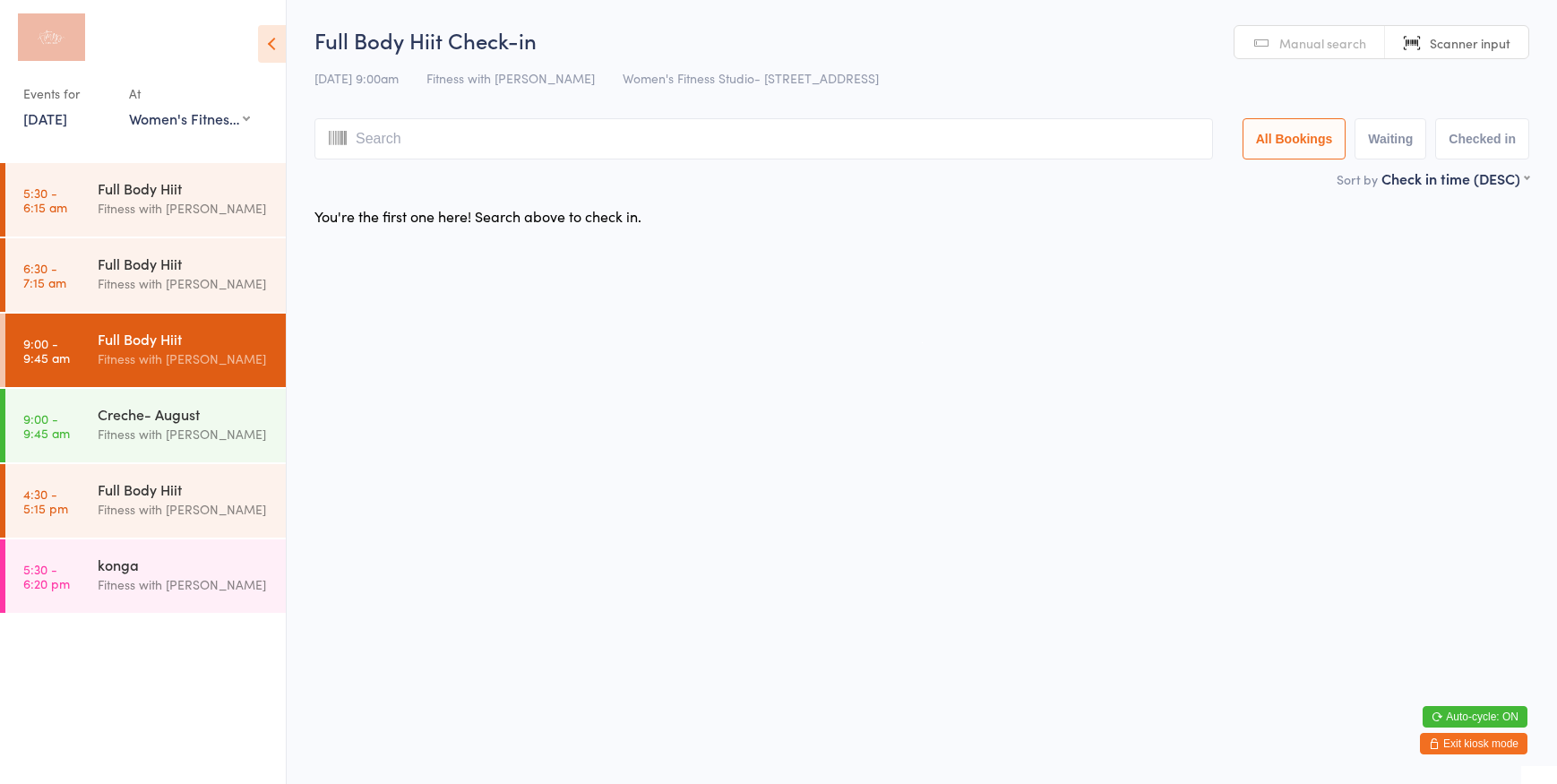
select select "0"
click at [1461, 743] on button "Exit kiosk mode" at bounding box center [1474, 743] width 108 height 22
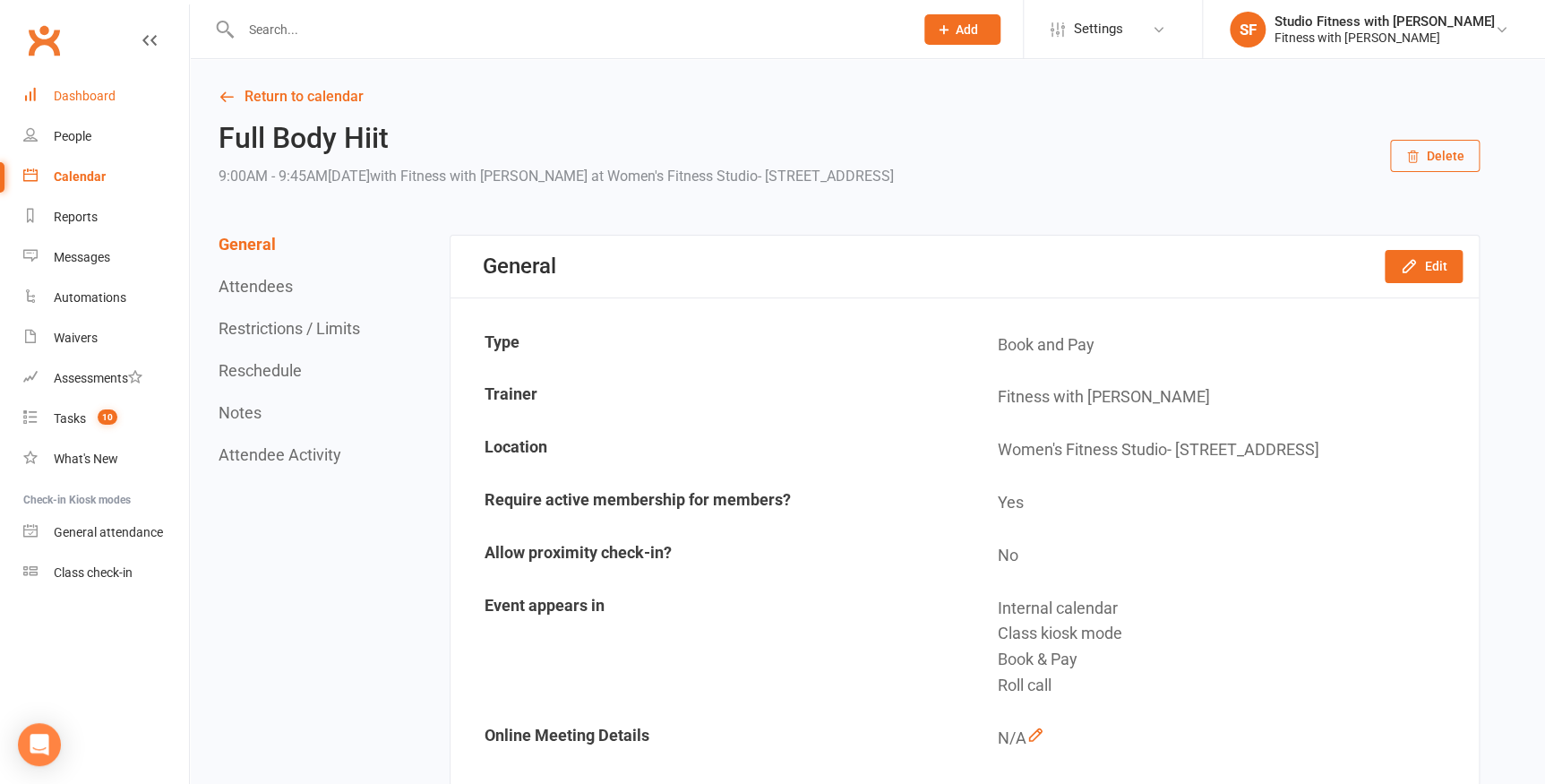
click at [75, 98] on div "Dashboard" at bounding box center [84, 95] width 62 height 15
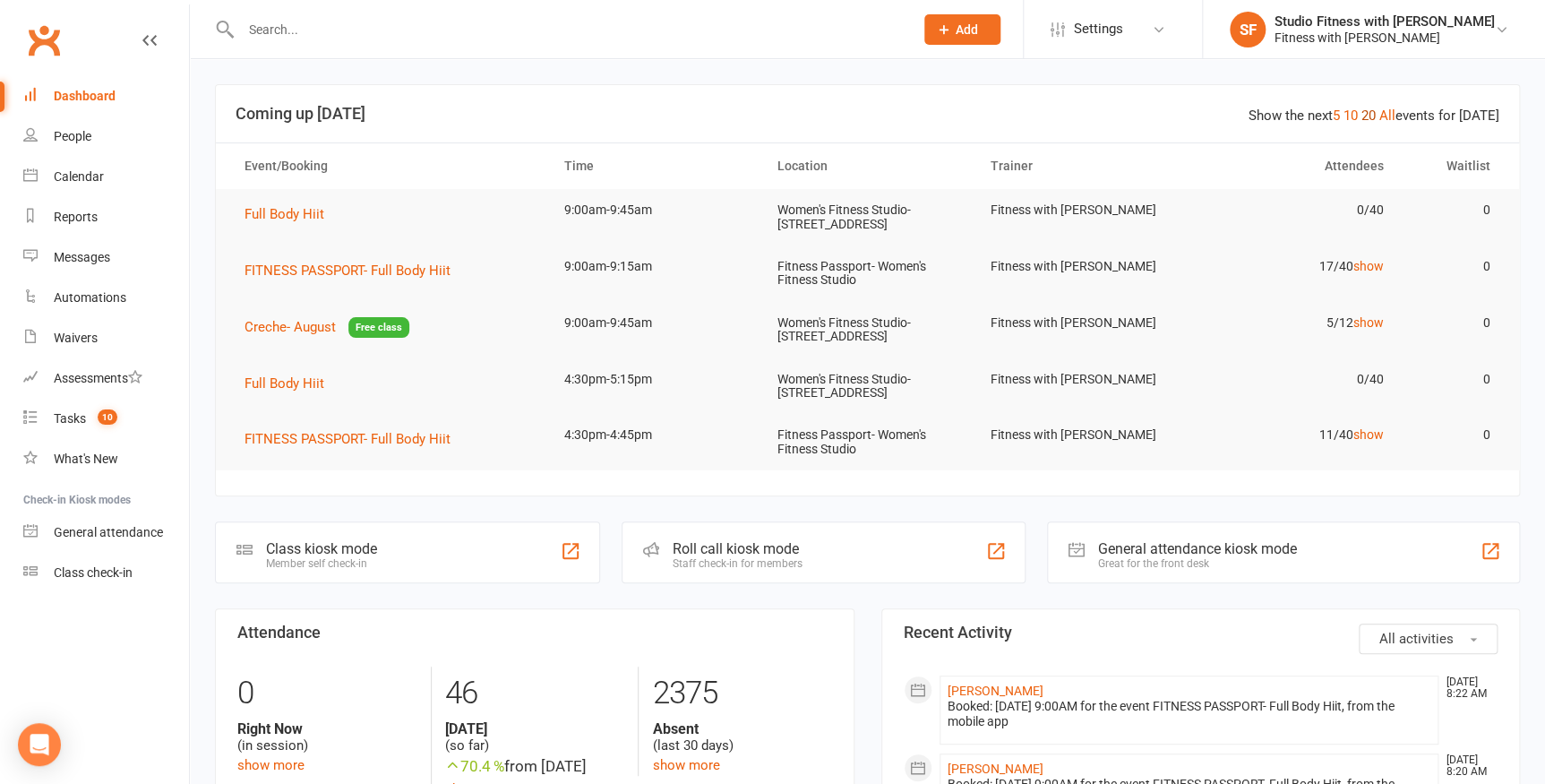
click at [1371, 119] on link "20" at bounding box center [1369, 116] width 15 height 16
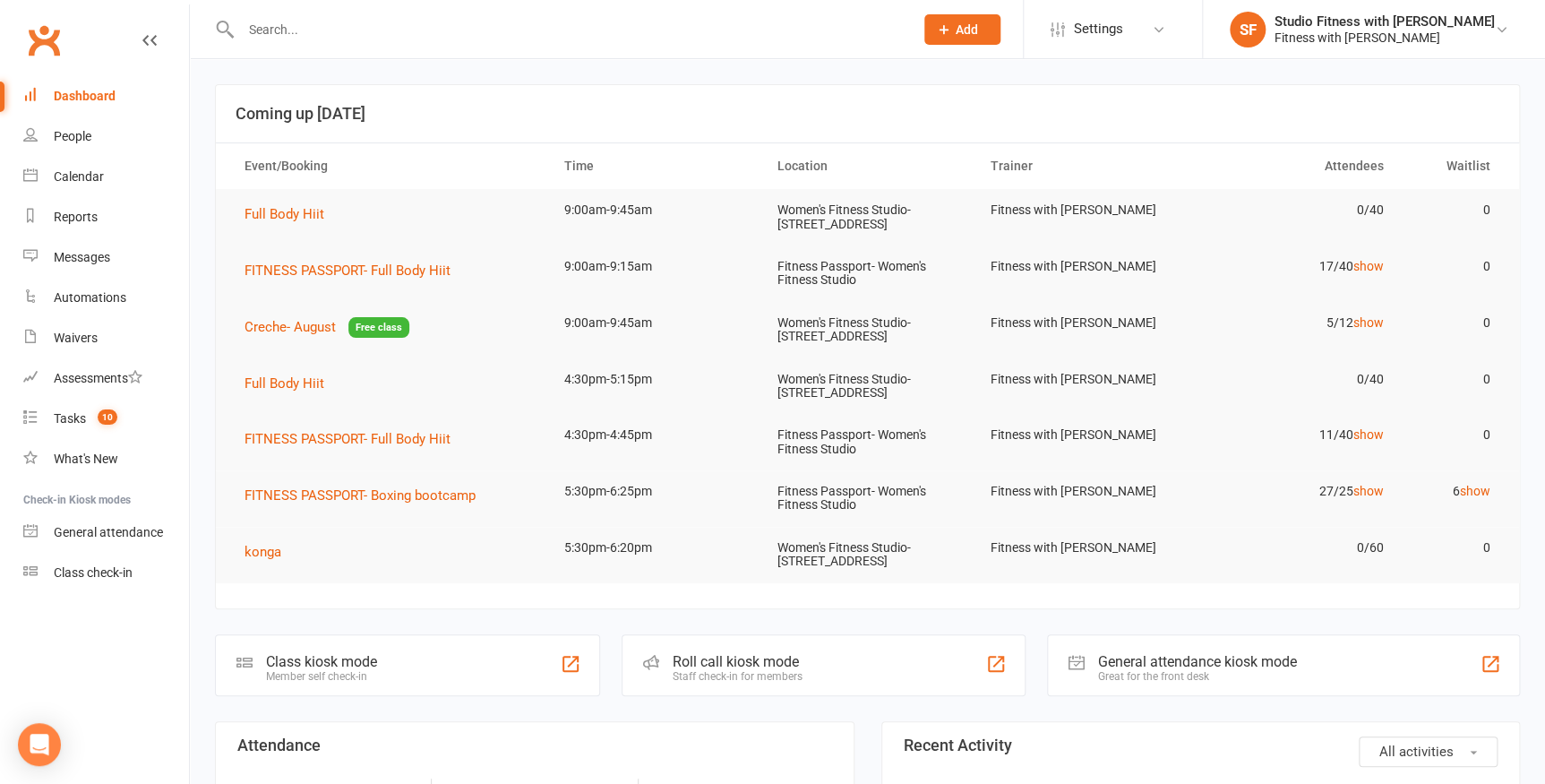
click at [341, 666] on div "Class kiosk mode" at bounding box center [321, 661] width 111 height 17
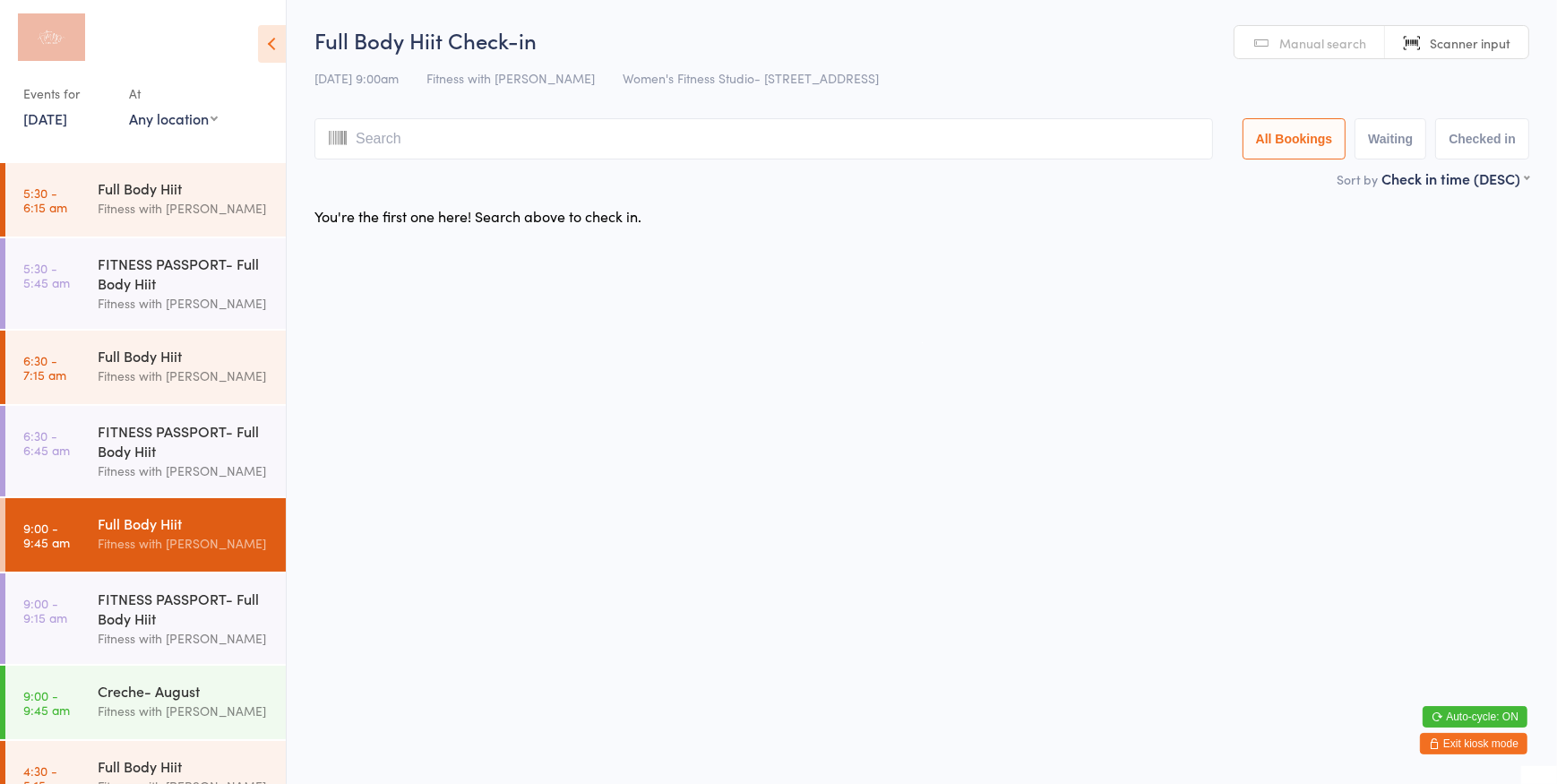
drag, startPoint x: 192, startPoint y: 111, endPoint x: 194, endPoint y: 128, distance: 17.1
click at [192, 111] on select "Any location Women's Fitness Studio- 14 Madden Street, Aitkenvale Fitness Passp…" at bounding box center [174, 119] width 88 height 20
select select "0"
click at [129, 109] on select "Any location Women's Fitness Studio- 14 Madden Street, Aitkenvale Fitness Passp…" at bounding box center [174, 119] width 88 height 20
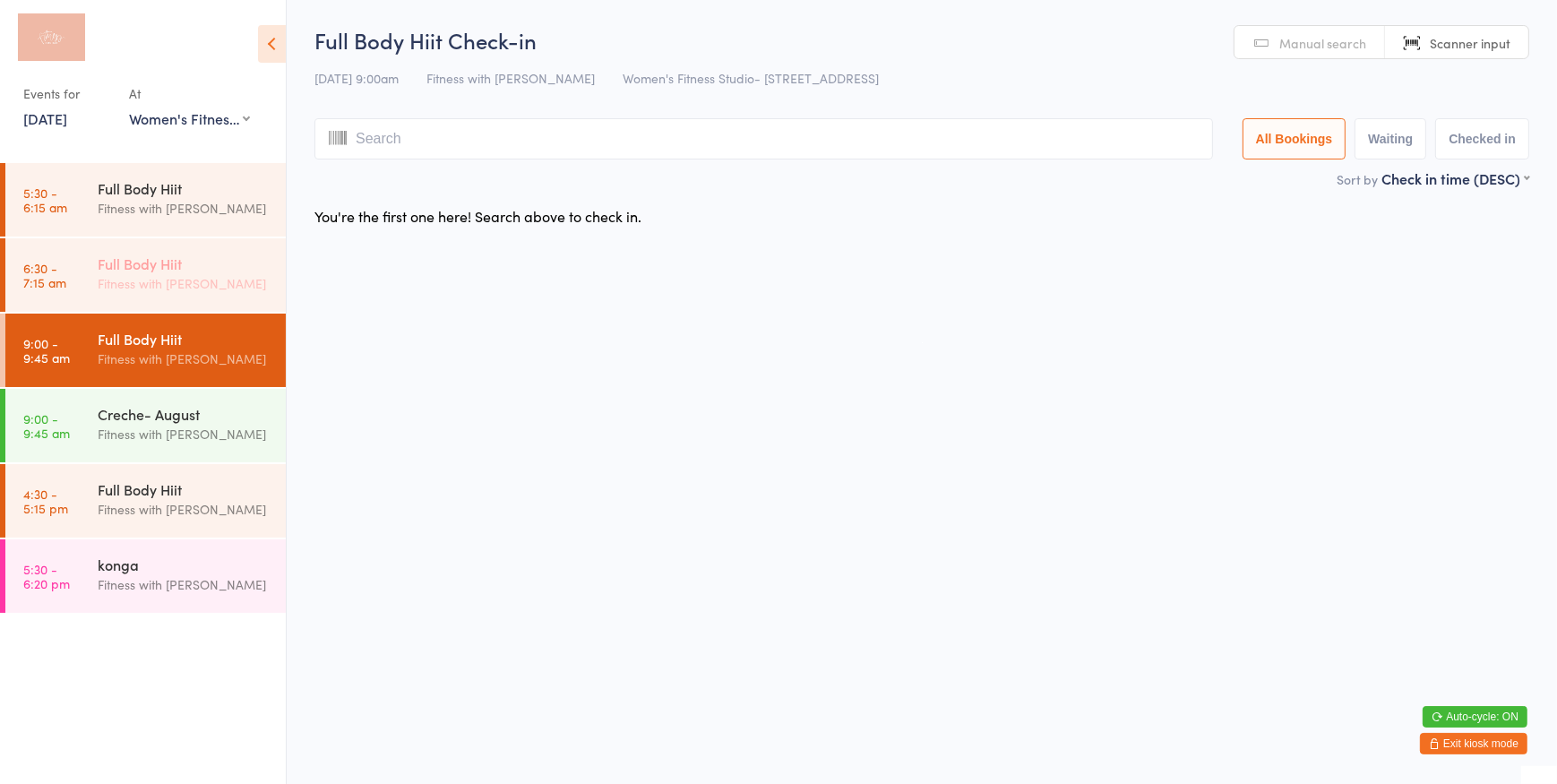
drag, startPoint x: 92, startPoint y: 244, endPoint x: 127, endPoint y: 296, distance: 62.7
click at [92, 244] on link "6:30 - 7:15 am Full Body Hiit Fitness with Zoe" at bounding box center [145, 274] width 280 height 74
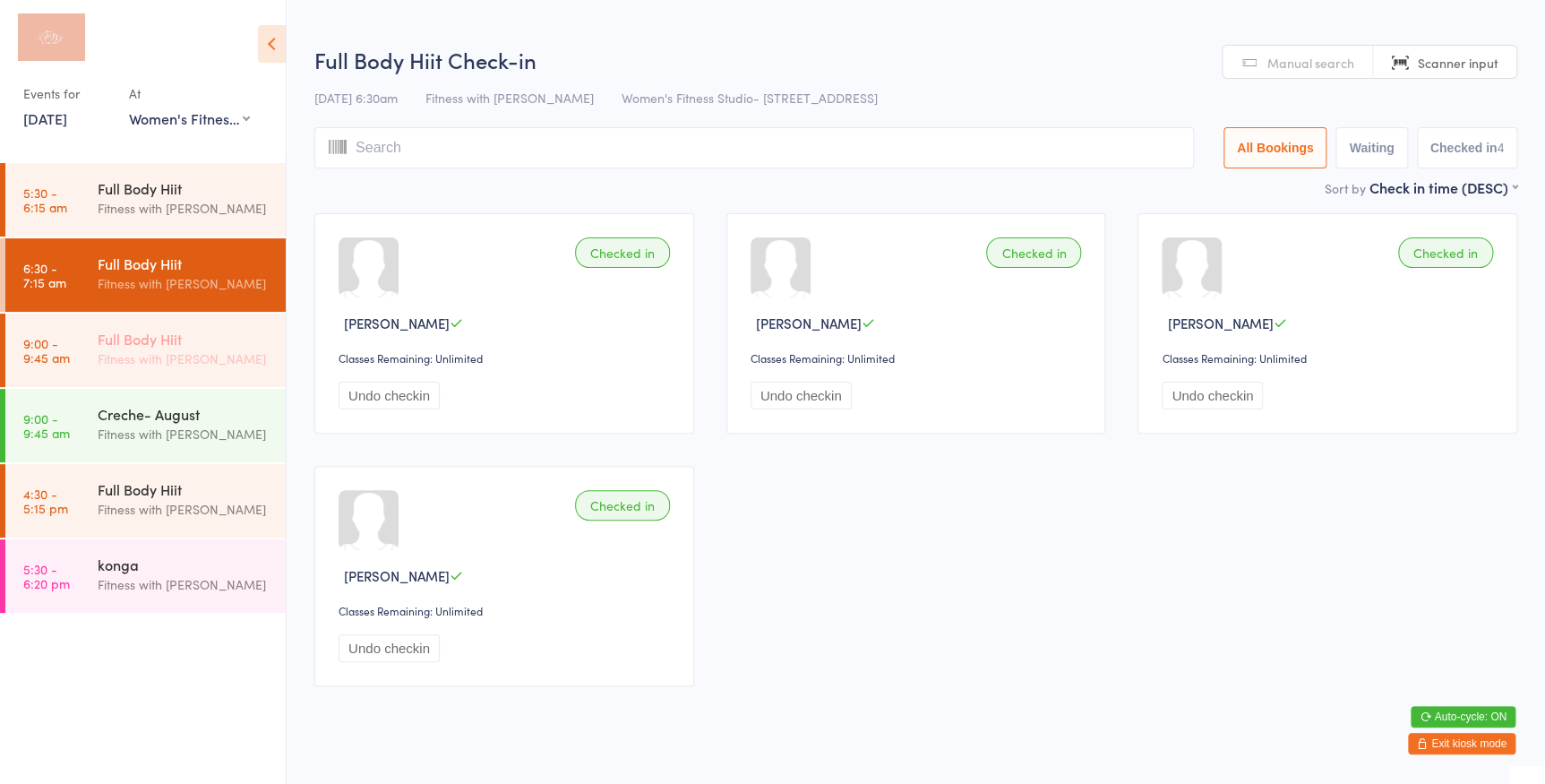
click at [173, 338] on div "Full Body Hiit" at bounding box center [184, 338] width 173 height 20
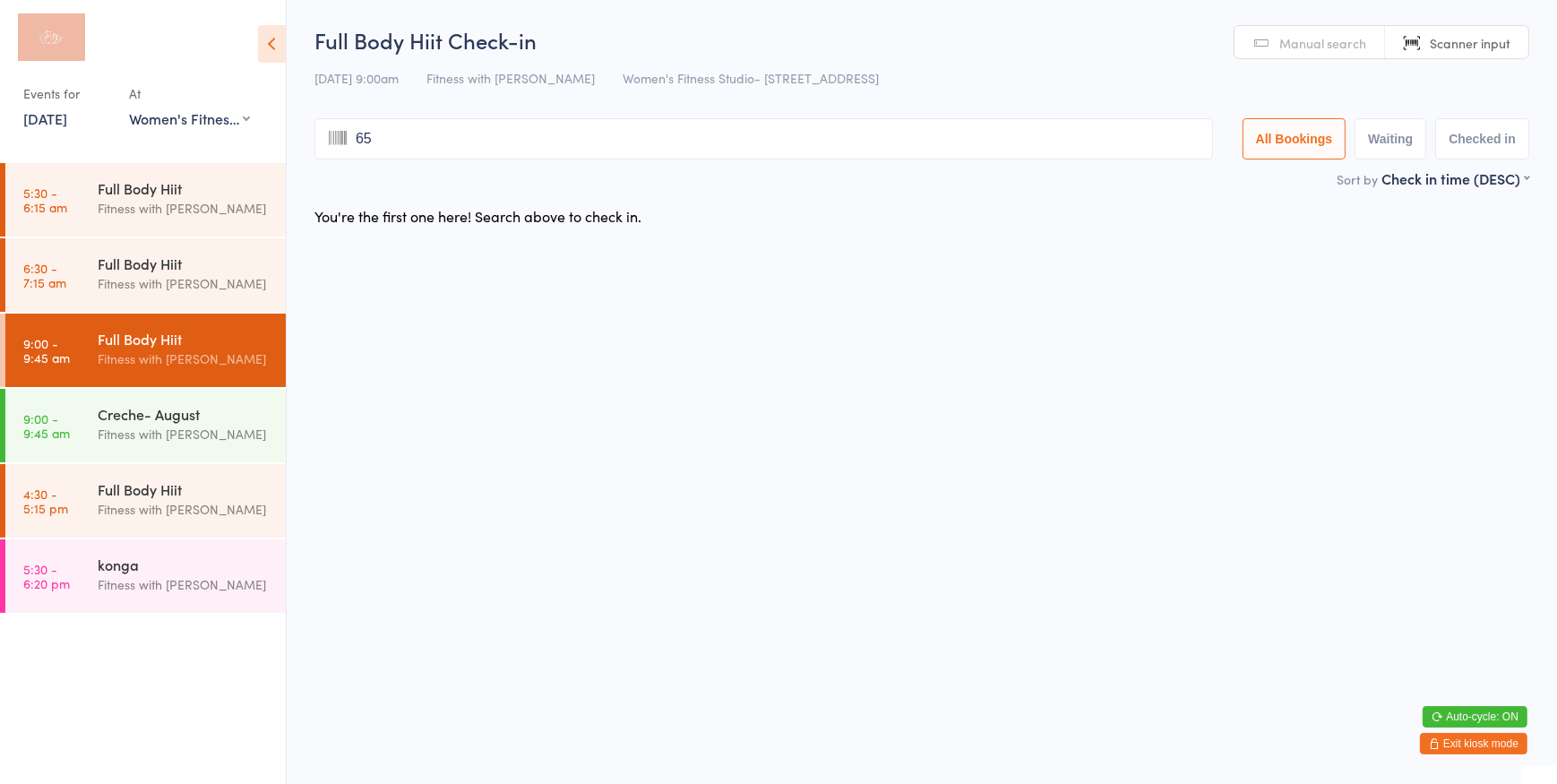
type input "654"
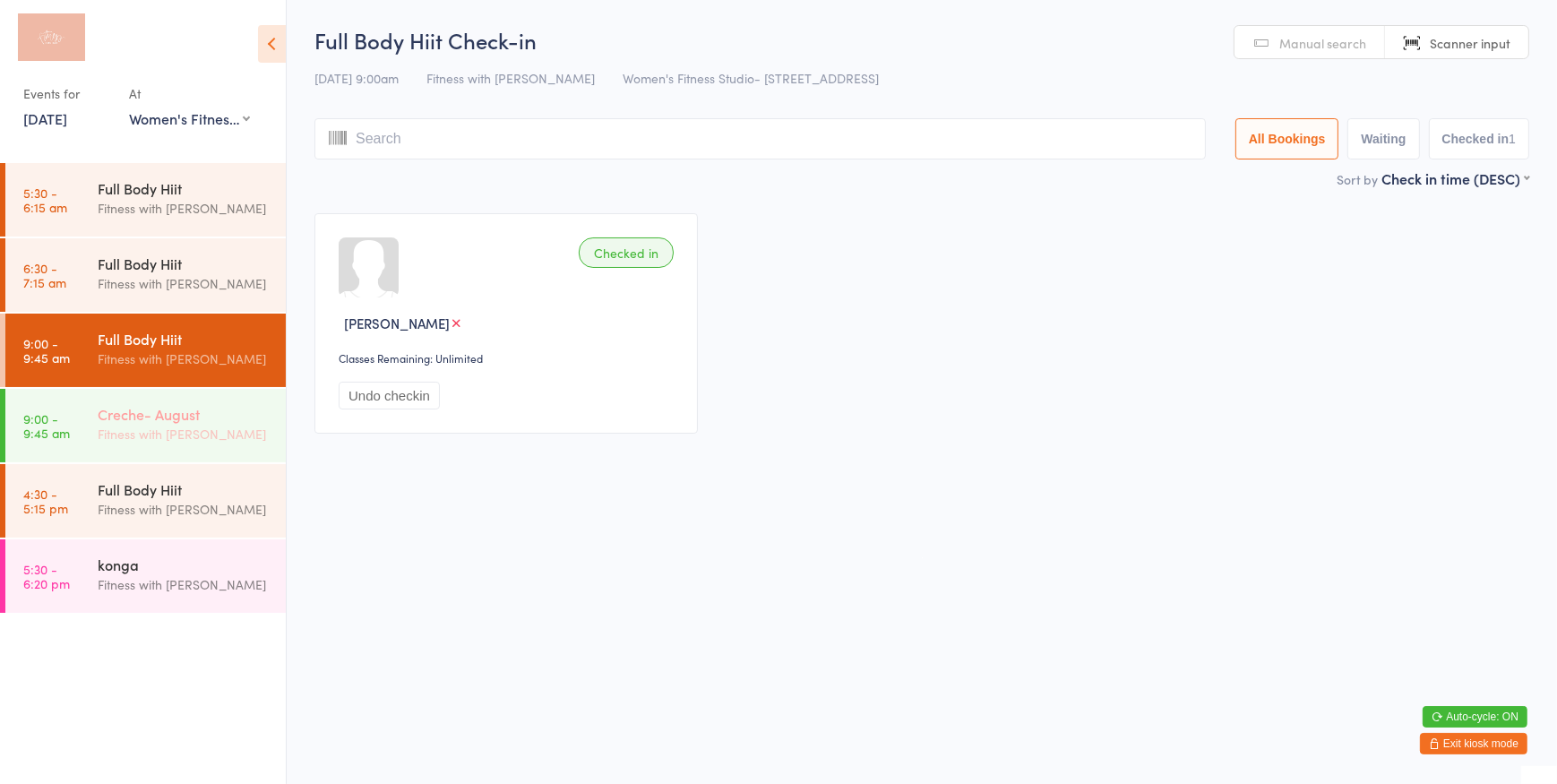
drag, startPoint x: 231, startPoint y: 418, endPoint x: 251, endPoint y: 431, distance: 23.9
click at [231, 418] on div "Creche- August" at bounding box center [184, 414] width 173 height 20
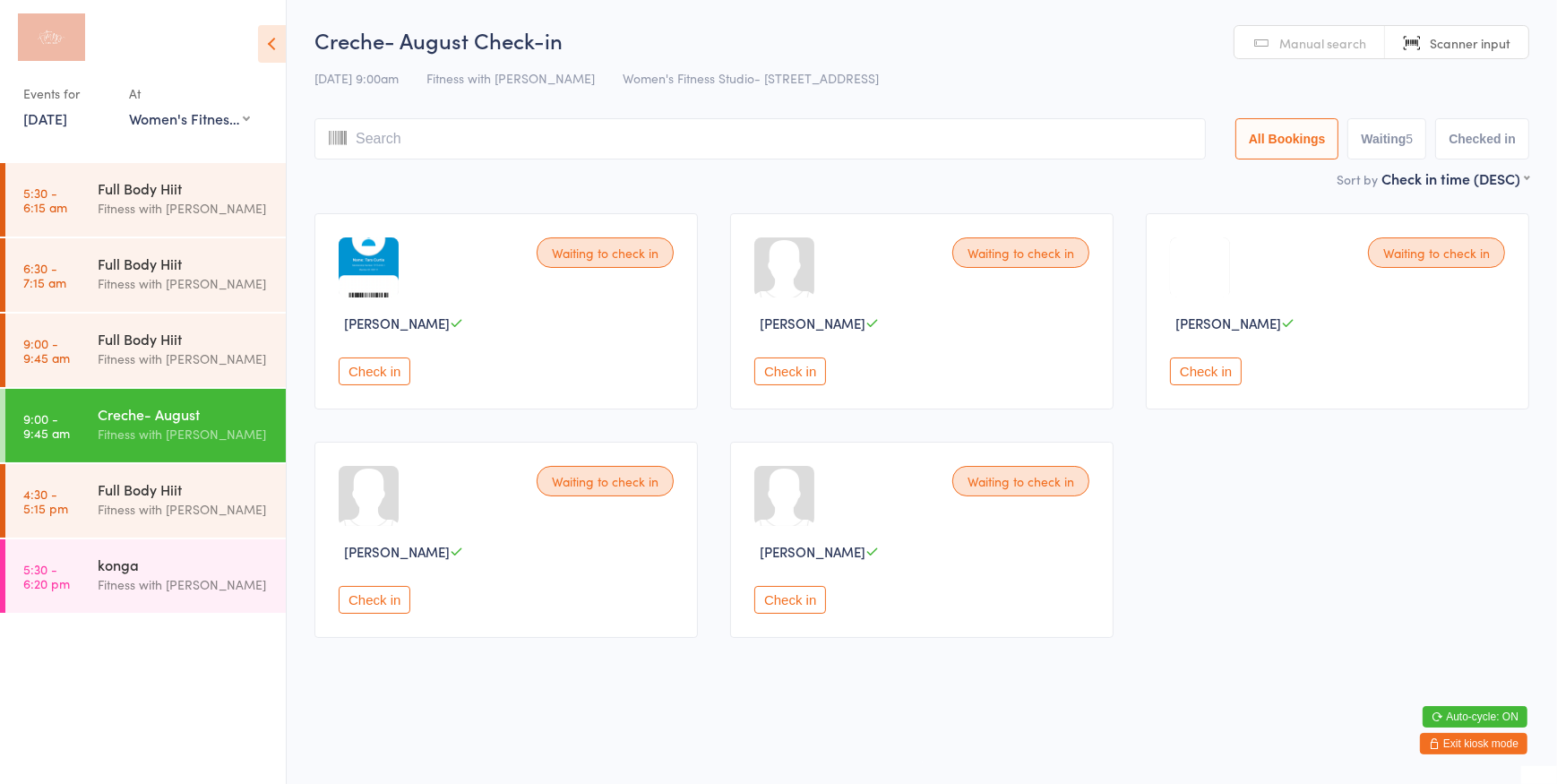
click at [784, 601] on button "Check in" at bounding box center [789, 600] width 72 height 27
drag, startPoint x: 179, startPoint y: 348, endPoint x: 707, endPoint y: 523, distance: 556.2
click at [179, 348] on div "Full Body Hiit" at bounding box center [184, 338] width 173 height 20
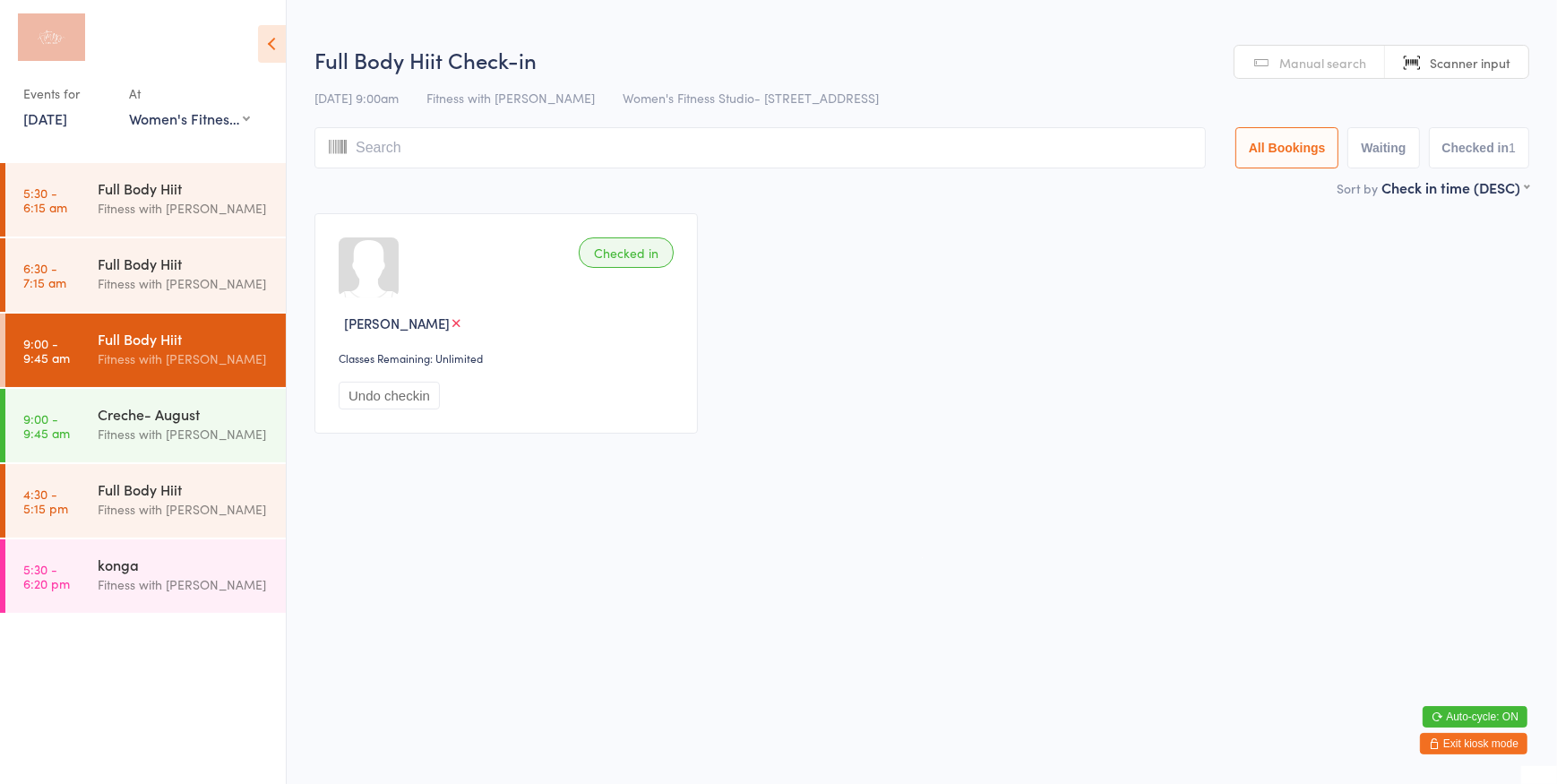
click at [1299, 60] on span "Manual search" at bounding box center [1323, 63] width 87 height 18
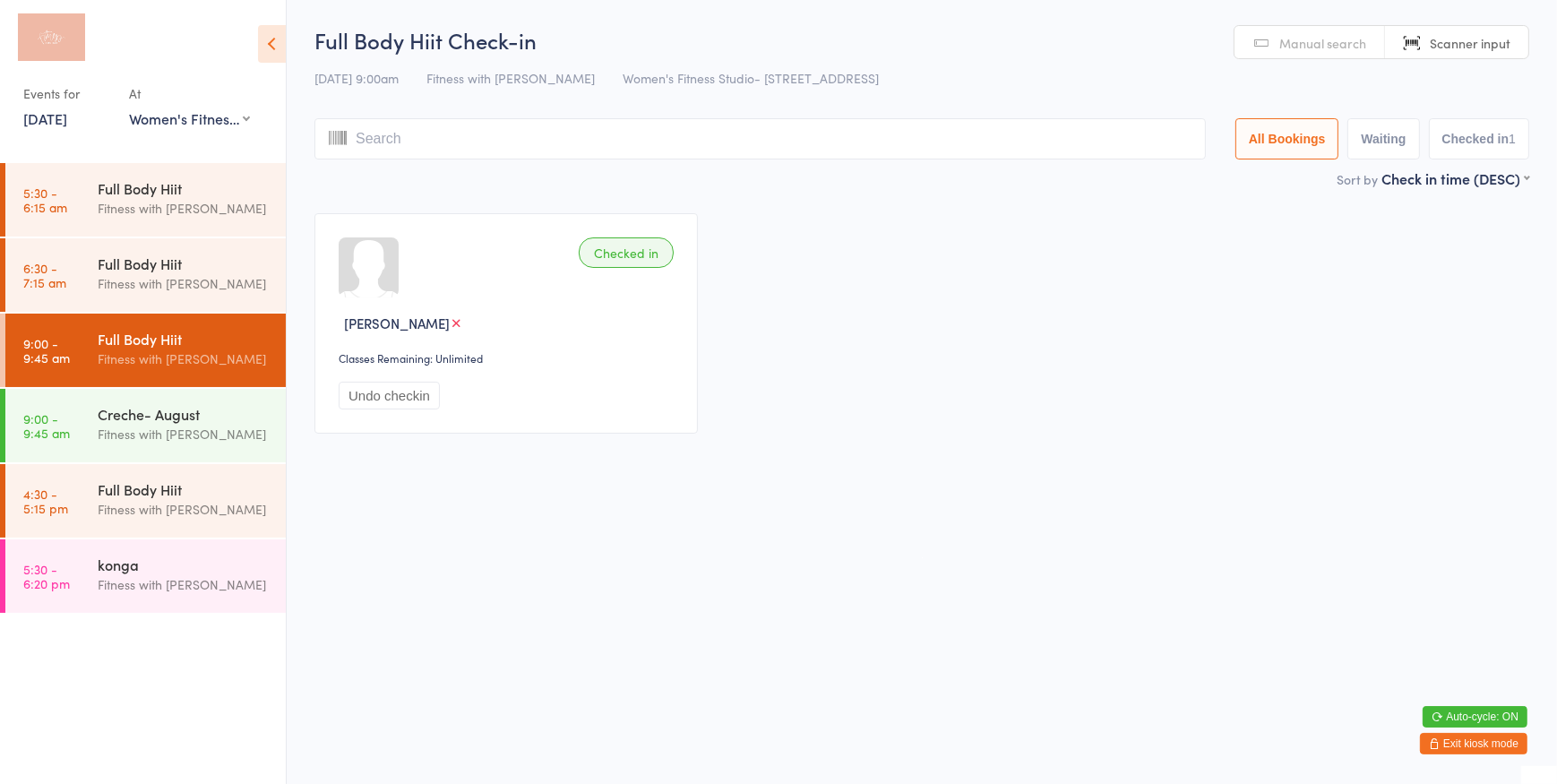
click at [1324, 36] on span "Manual search" at bounding box center [1323, 43] width 87 height 18
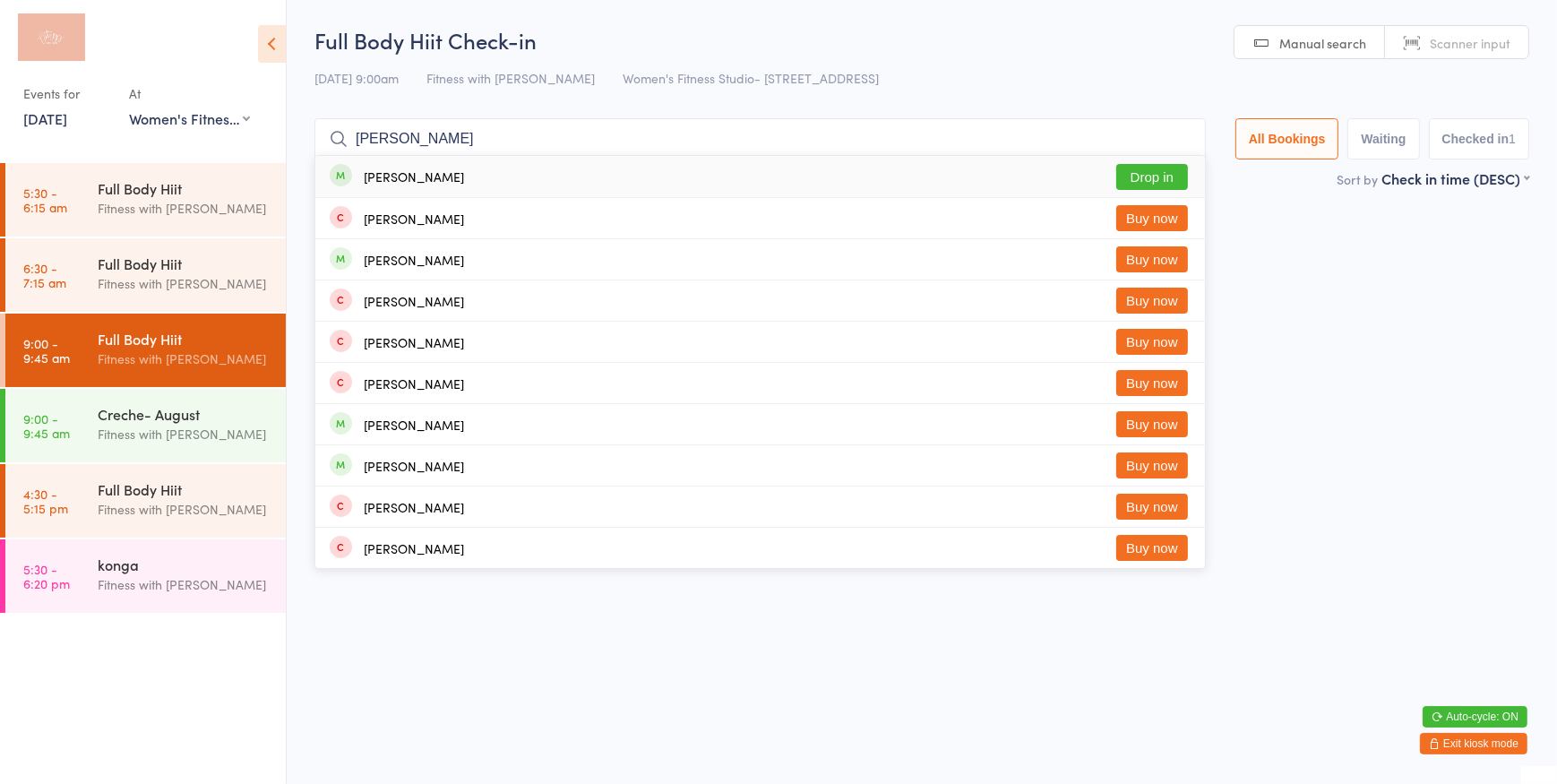
type input "borda"
click at [1151, 183] on button "Drop in" at bounding box center [1152, 176] width 72 height 26
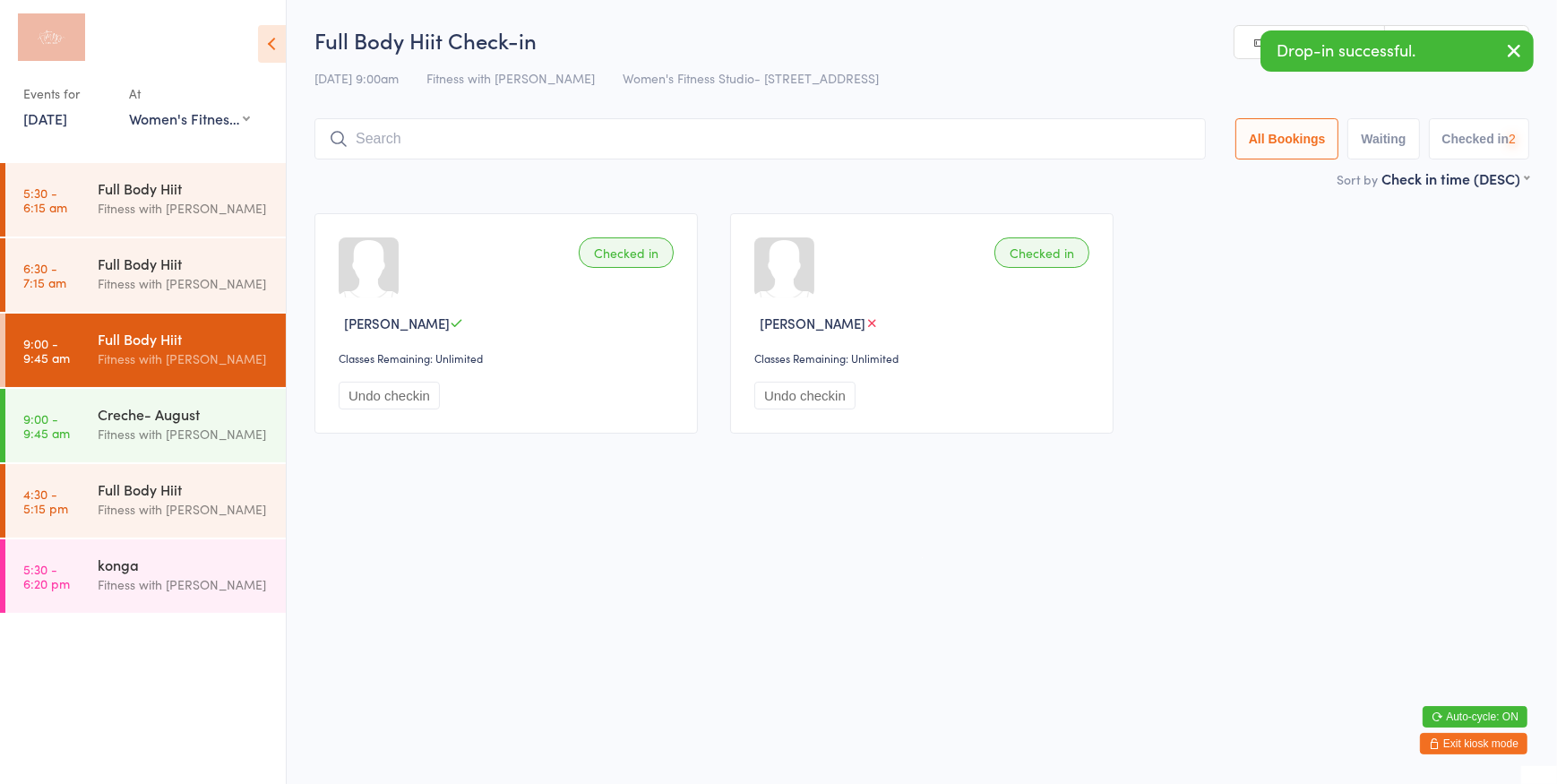
click at [1243, 43] on link "Manual search" at bounding box center [1310, 43] width 151 height 34
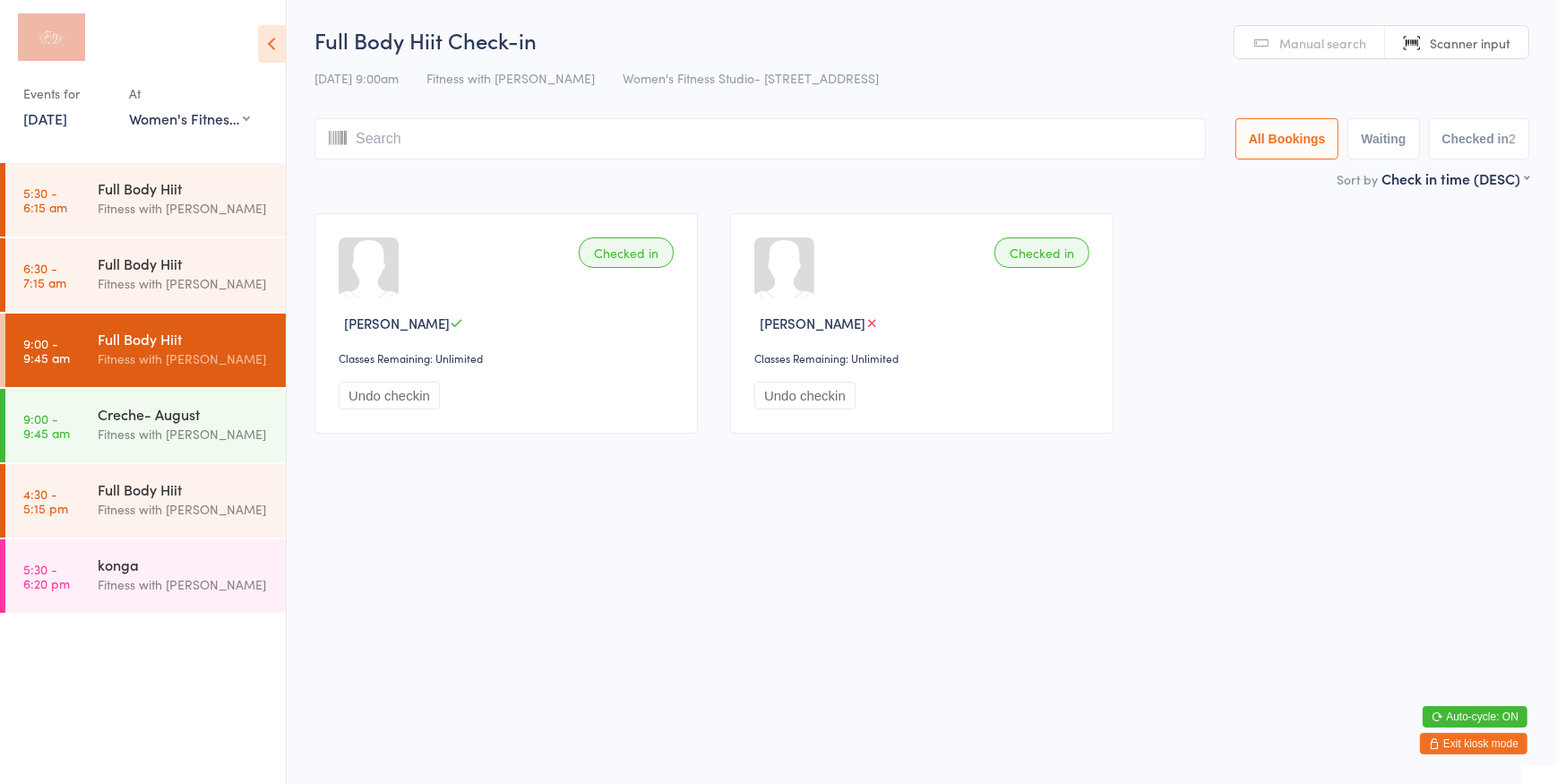
click at [1283, 54] on link "Manual search" at bounding box center [1310, 43] width 151 height 34
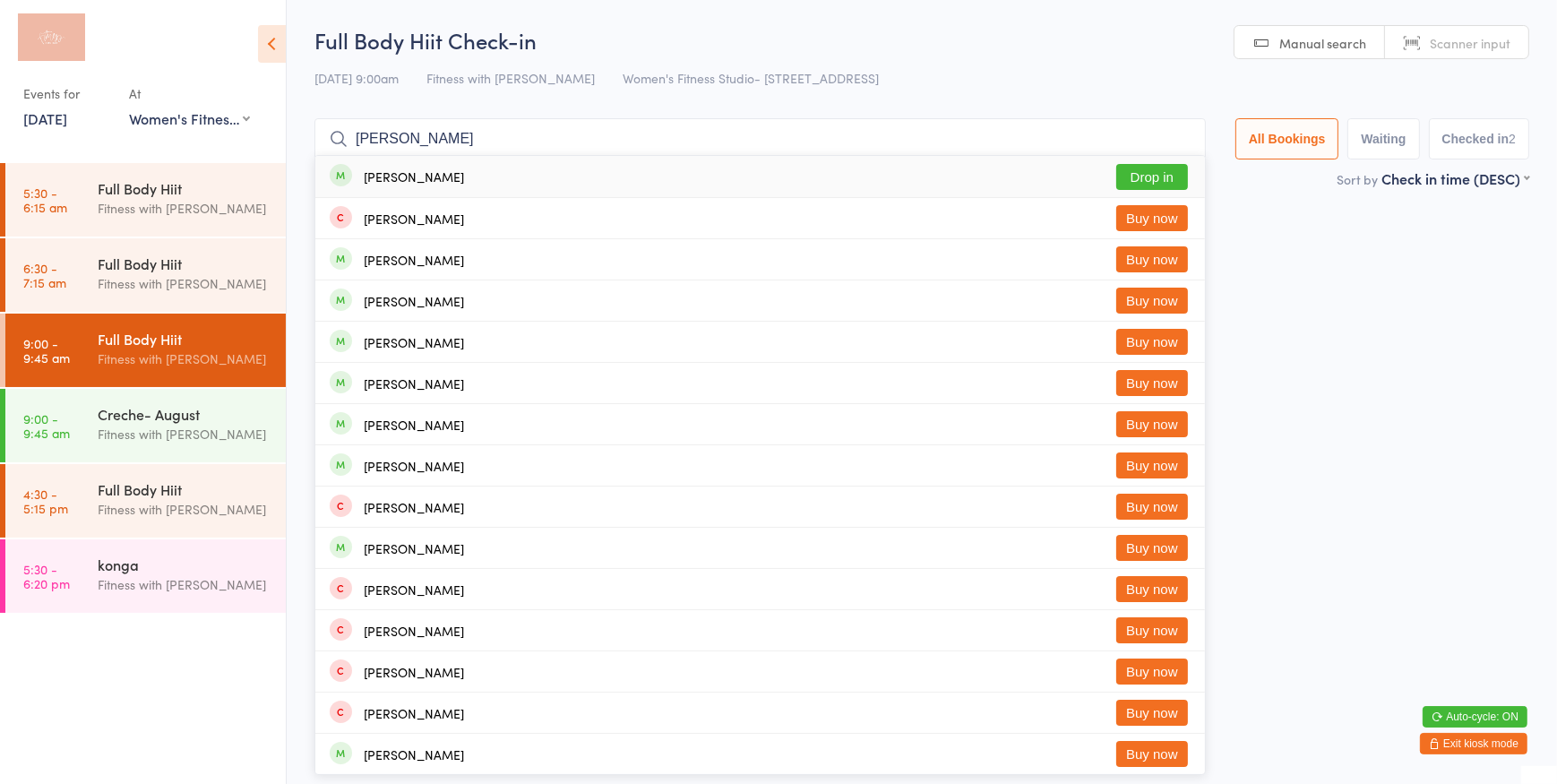
type input "brock"
click at [1129, 179] on button "Drop in" at bounding box center [1152, 176] width 72 height 26
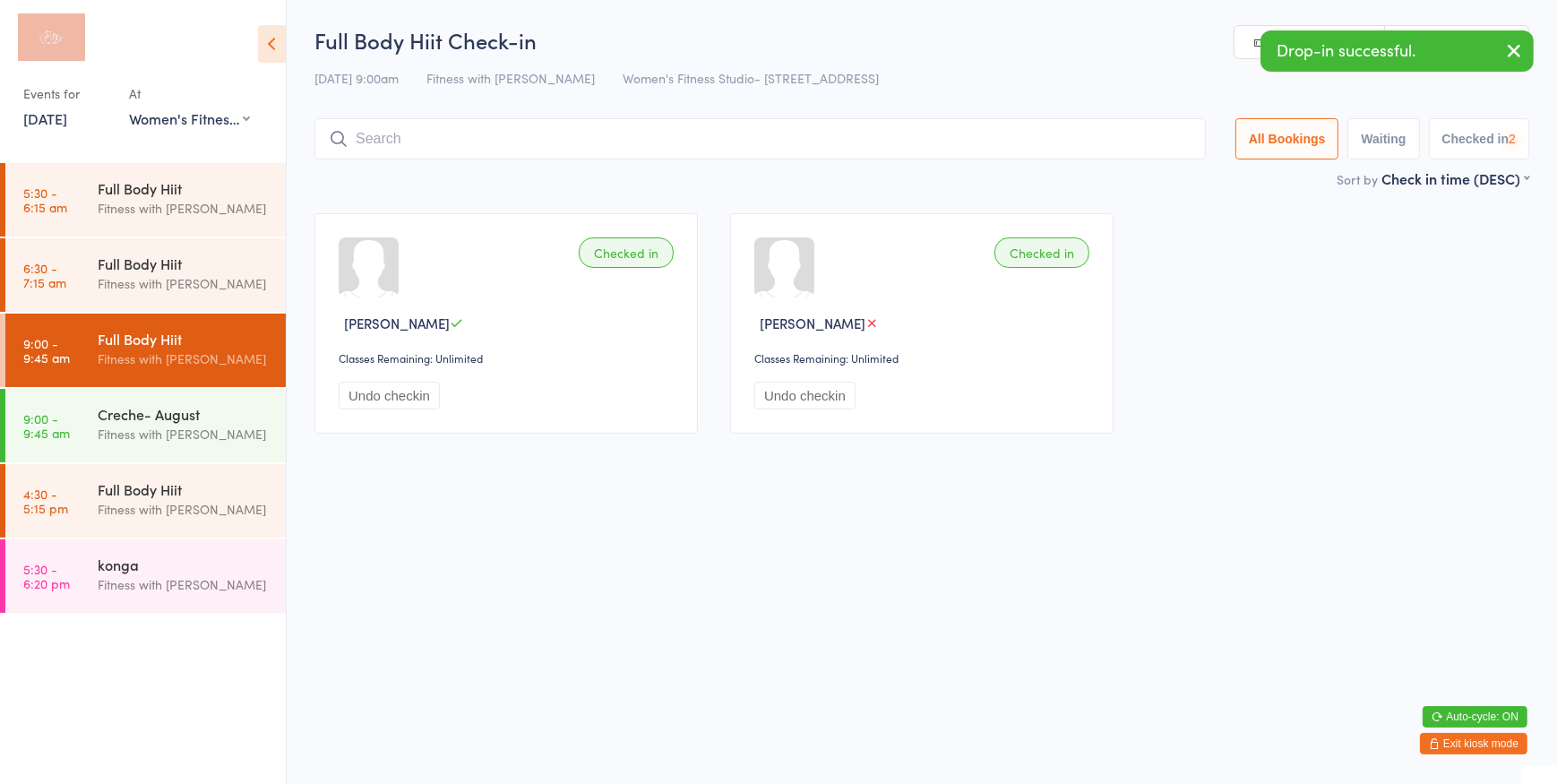
click at [1247, 36] on link "Manual search" at bounding box center [1310, 43] width 151 height 34
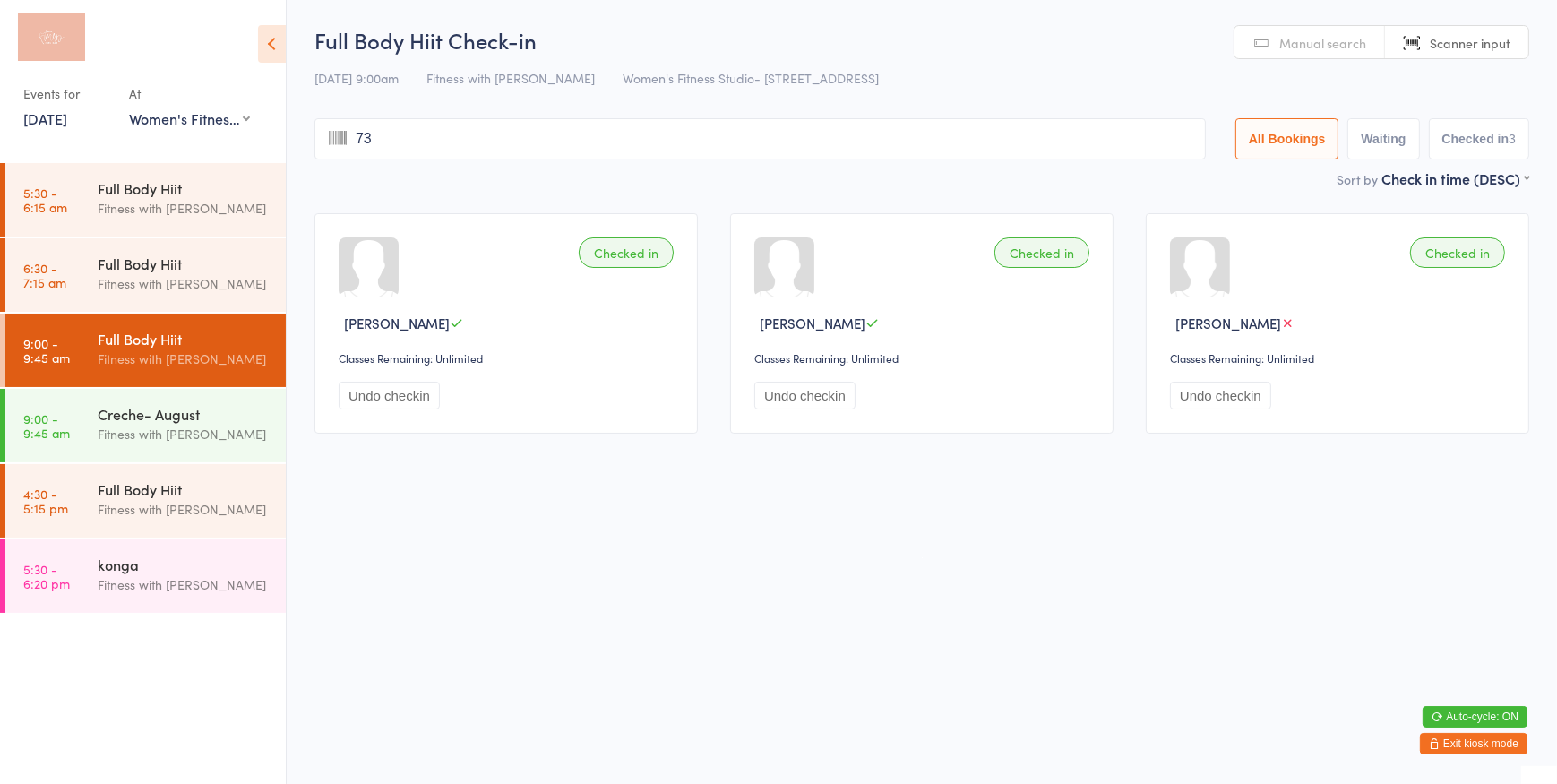
type input "731"
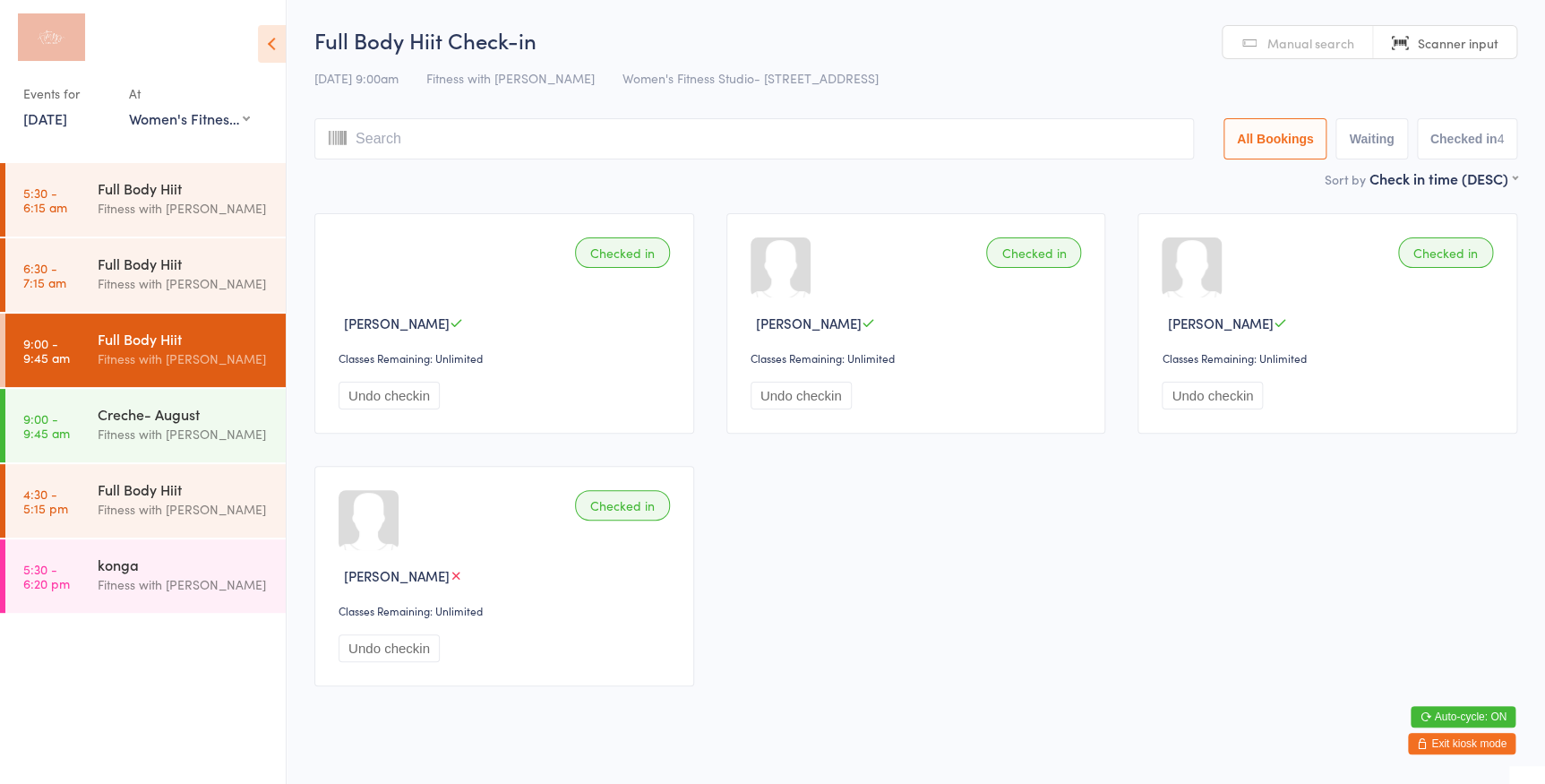
click at [1247, 36] on link "Manual search" at bounding box center [1298, 43] width 151 height 34
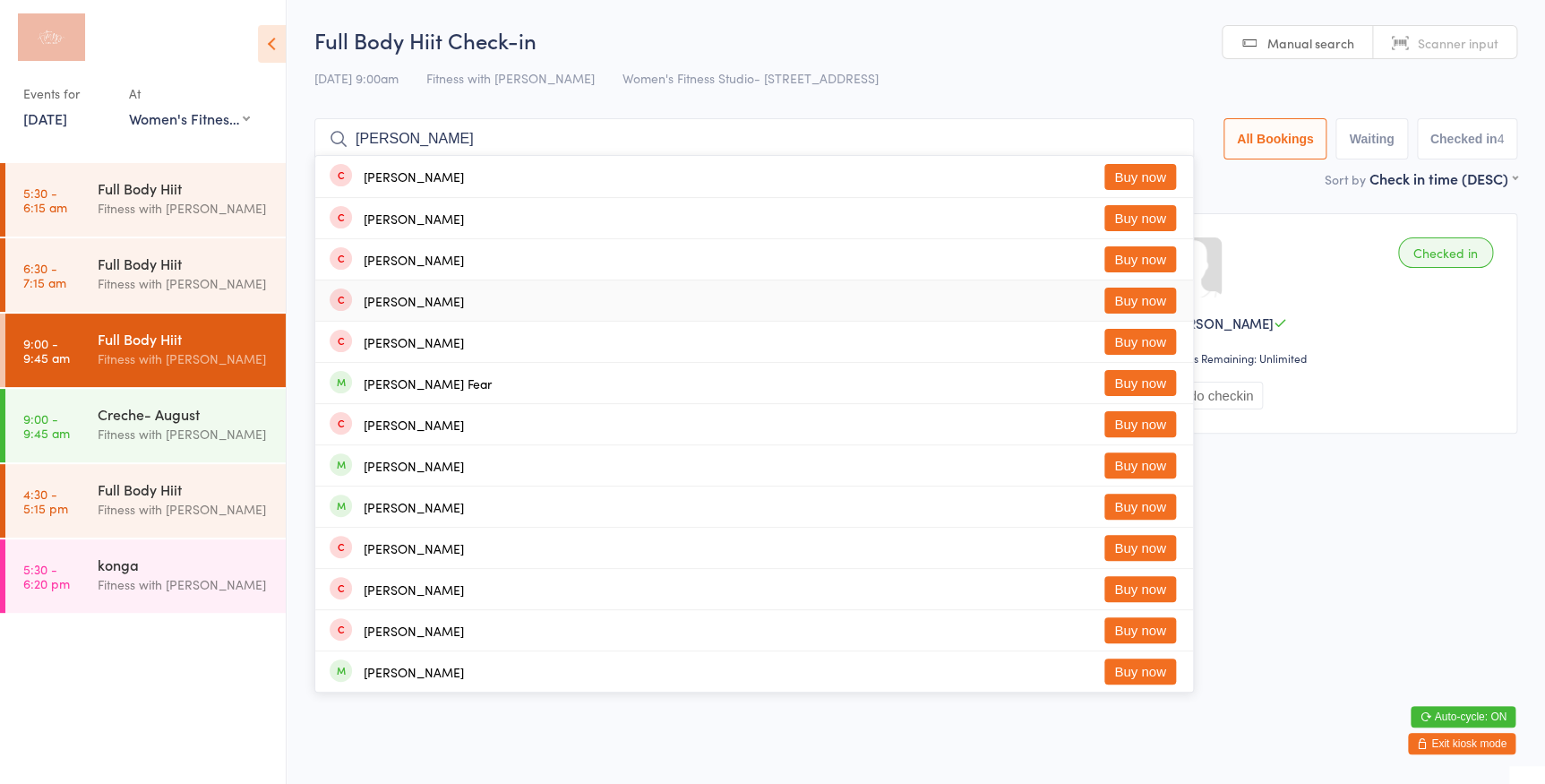
type input "fearn"
click at [1122, 309] on button "Buy now" at bounding box center [1140, 300] width 72 height 26
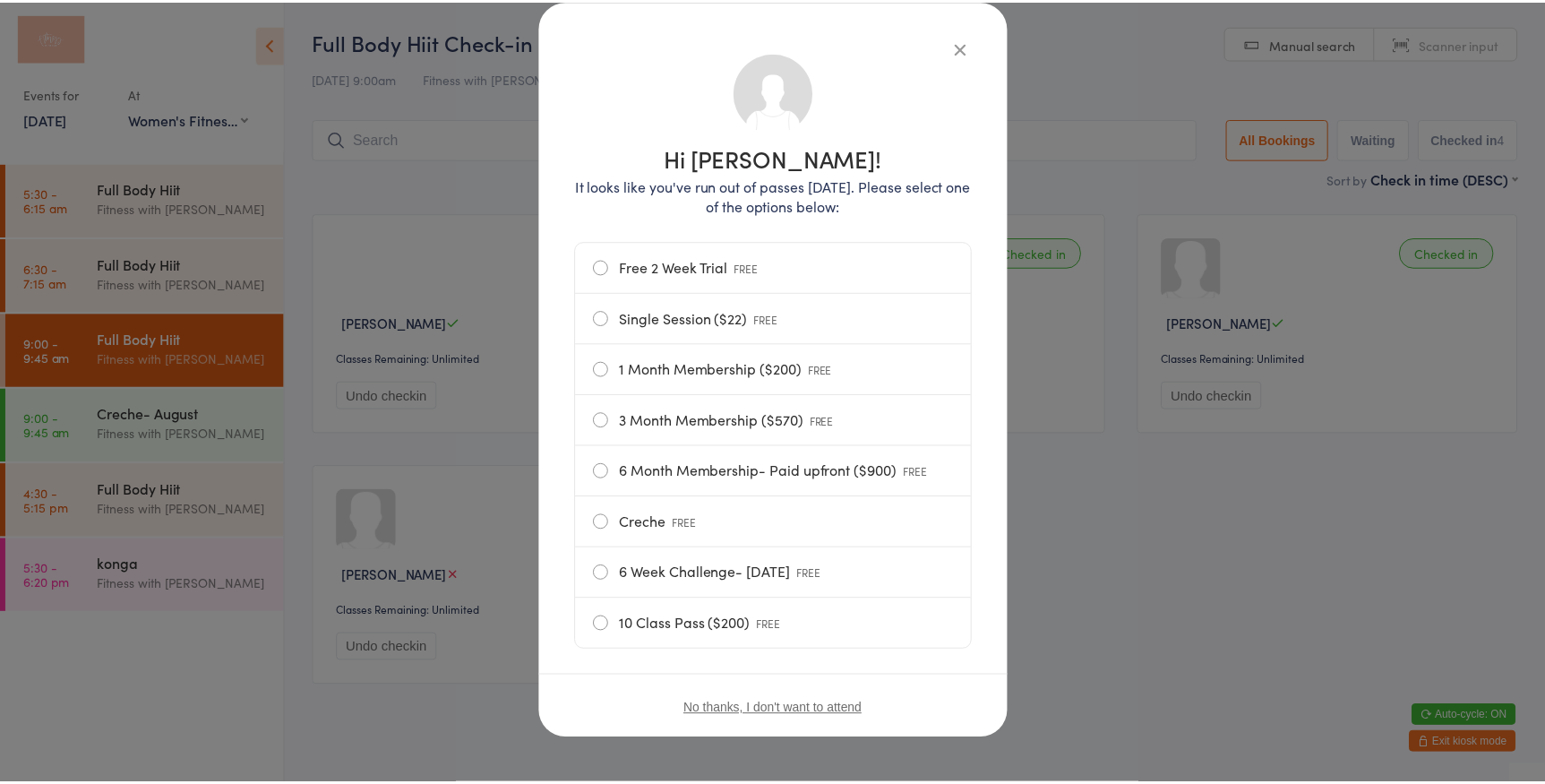
scroll to position [95, 0]
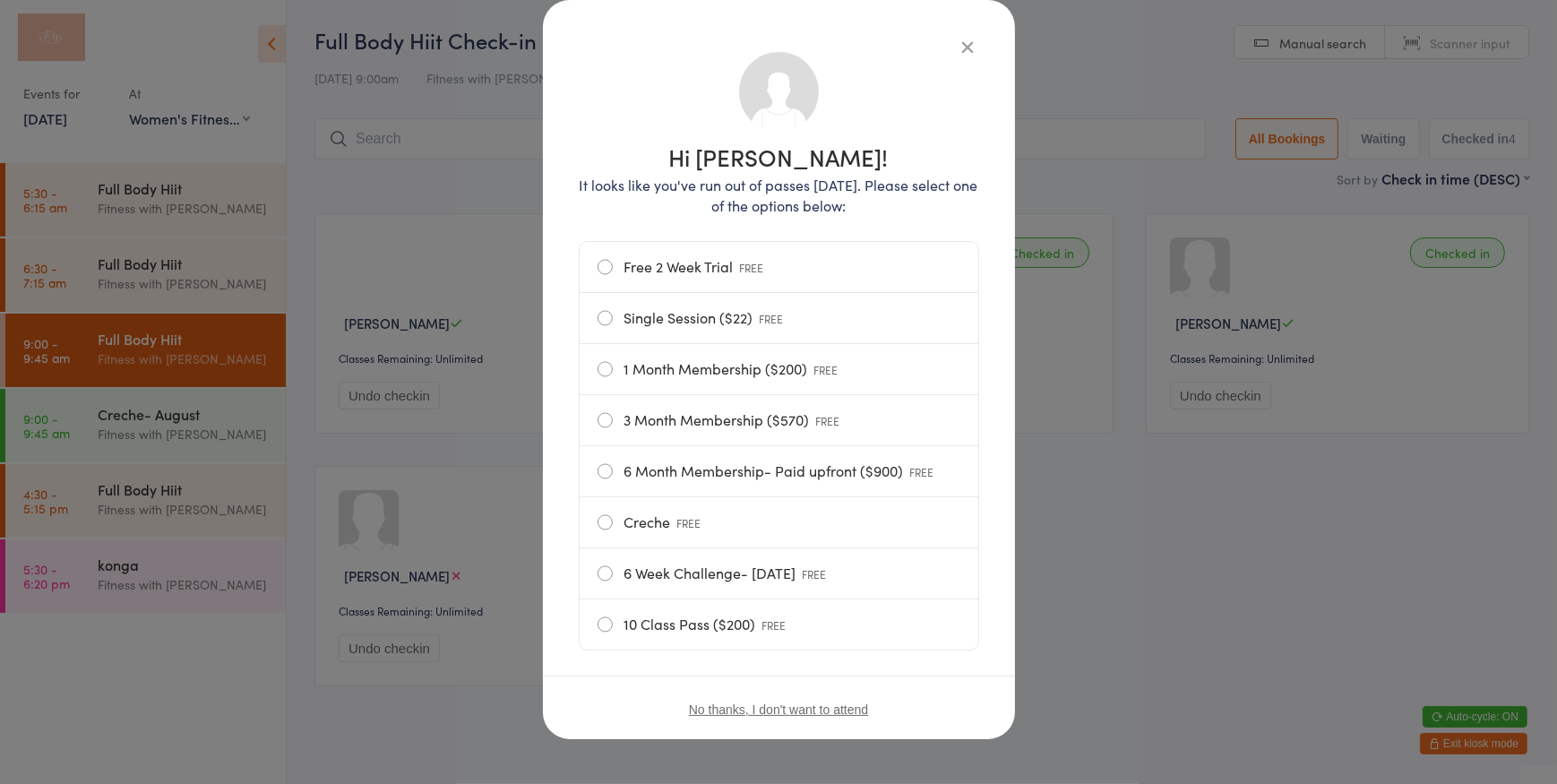
click at [806, 372] on label "1 Month Membership ($200) FREE" at bounding box center [779, 368] width 363 height 50
click at [0, 0] on input "1 Month Membership ($200) FREE" at bounding box center [0, 0] width 0 height 0
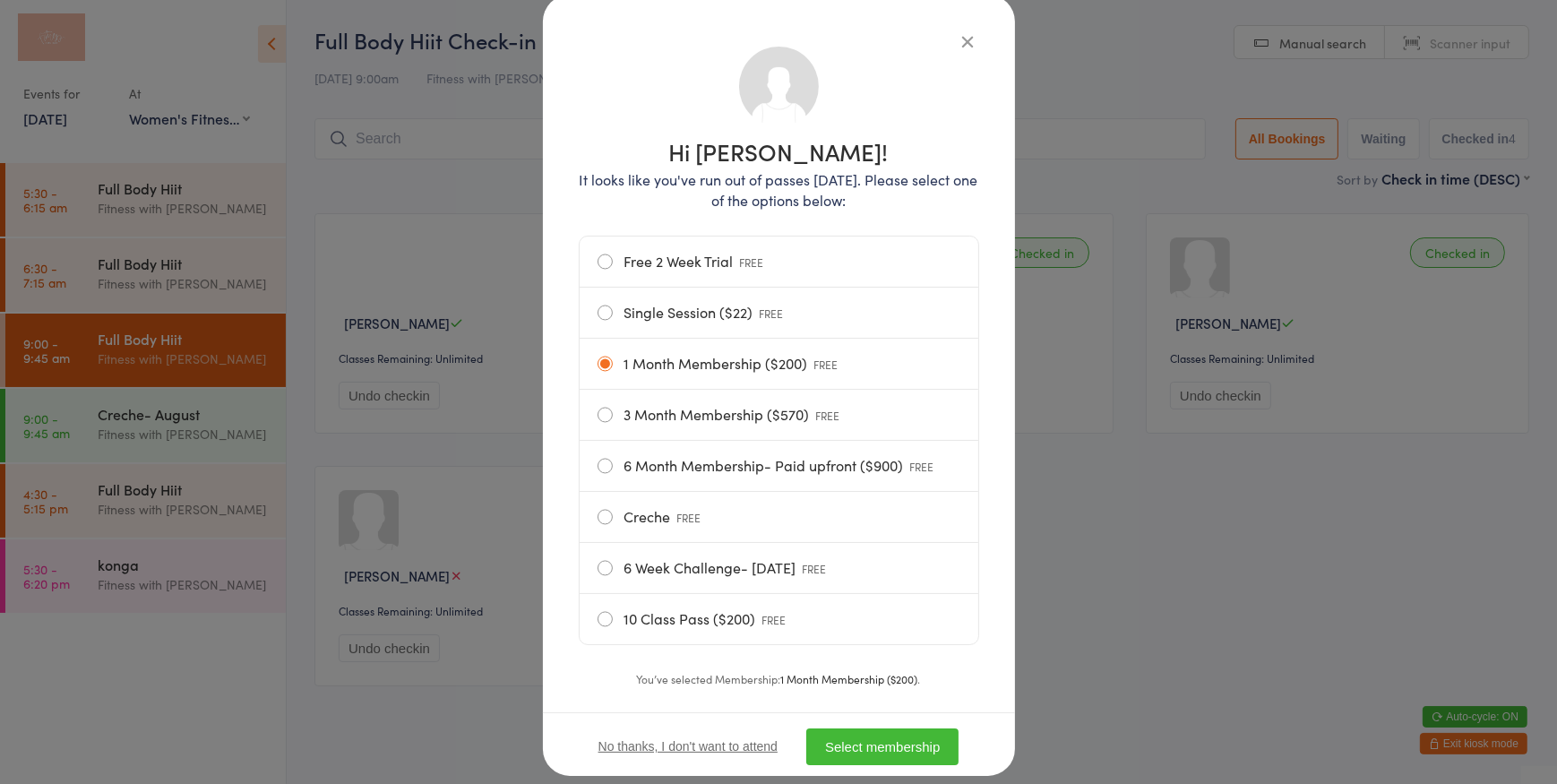
click at [902, 758] on button "Select membership" at bounding box center [881, 746] width 152 height 36
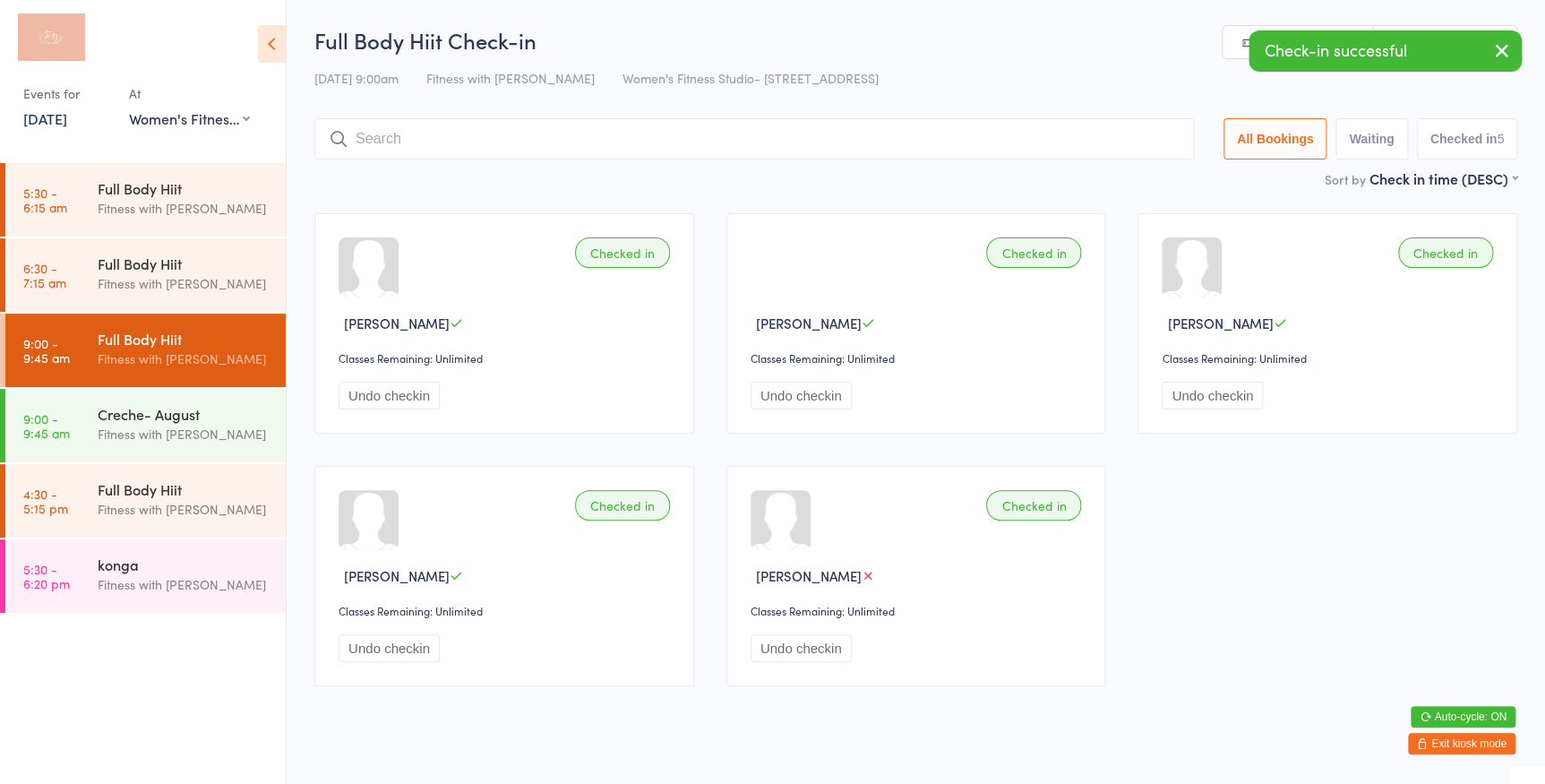
click at [1450, 748] on button "Exit kiosk mode" at bounding box center [1462, 743] width 108 height 22
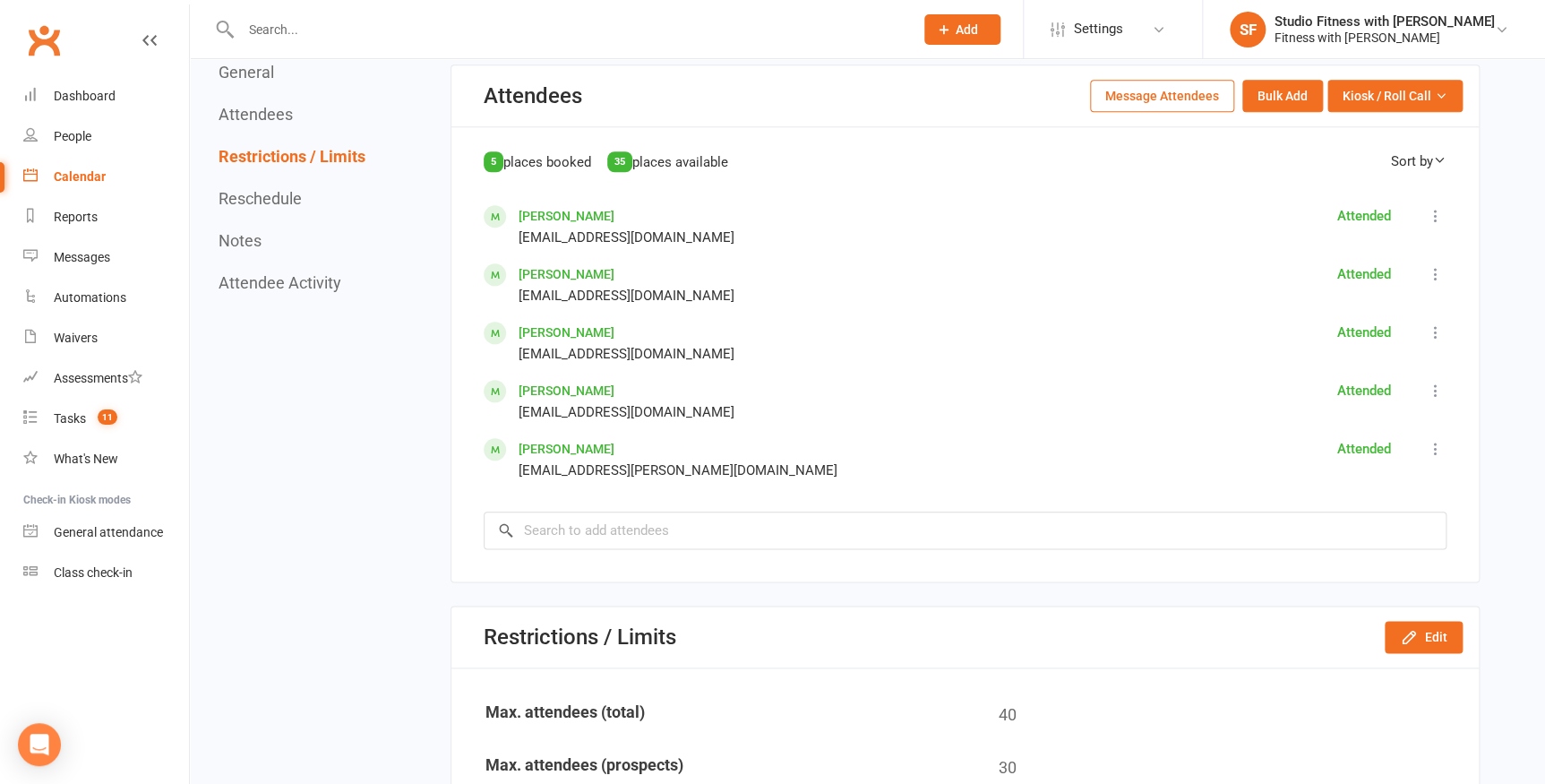
scroll to position [732, 0]
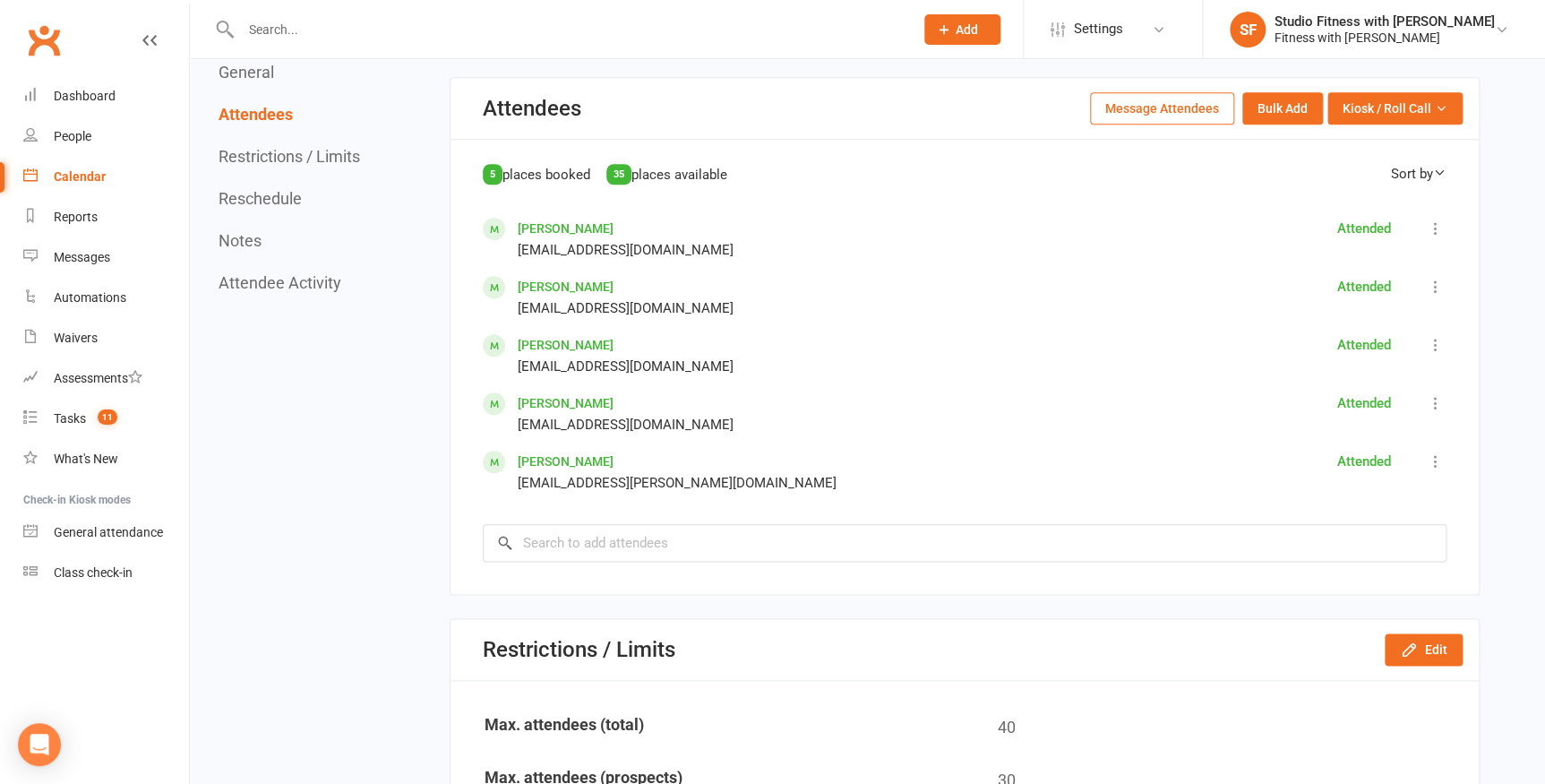
click at [556, 340] on link "[PERSON_NAME]" at bounding box center [566, 345] width 96 height 15
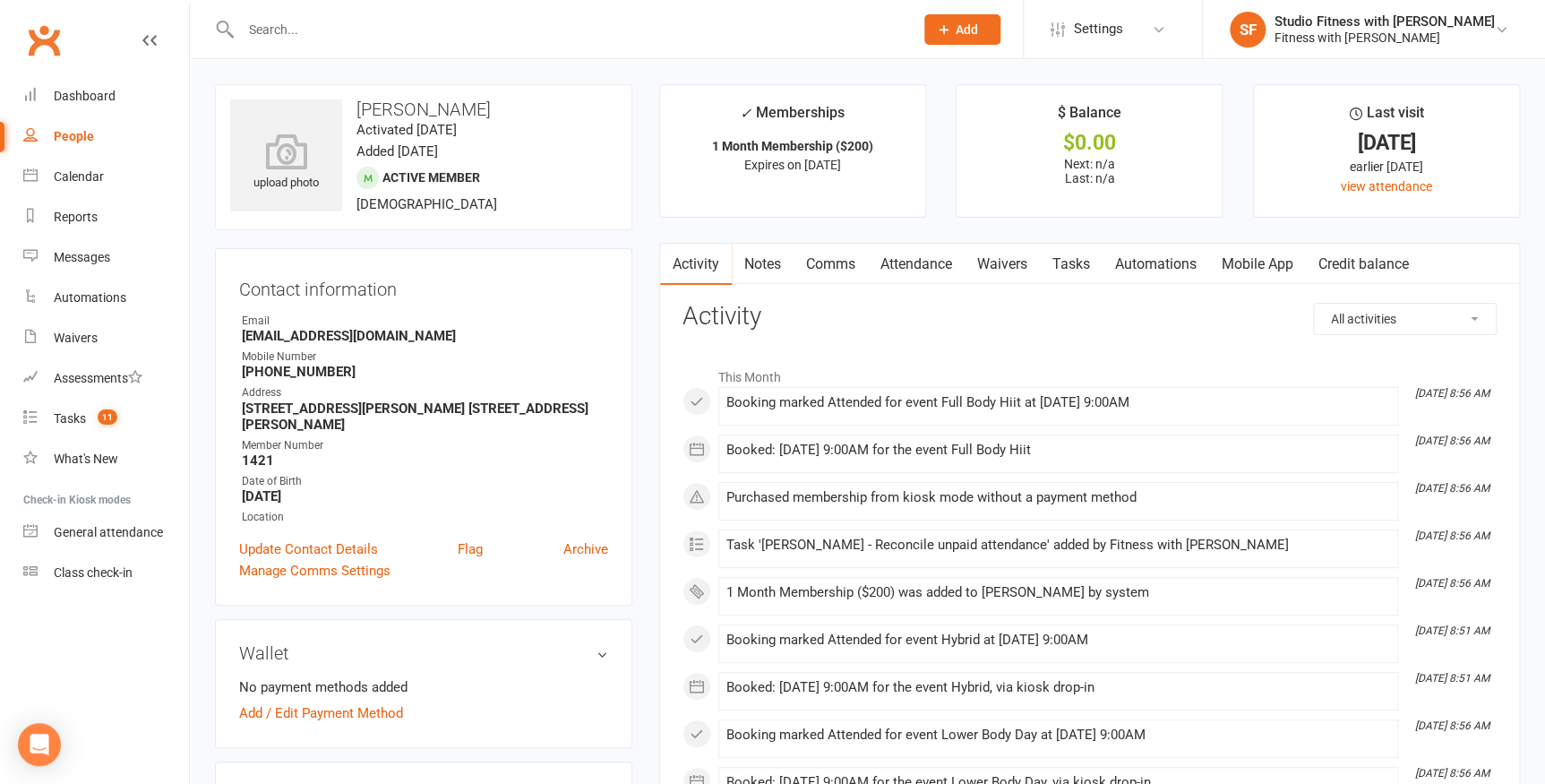
click at [1281, 280] on link "Mobile App" at bounding box center [1258, 265] width 97 height 41
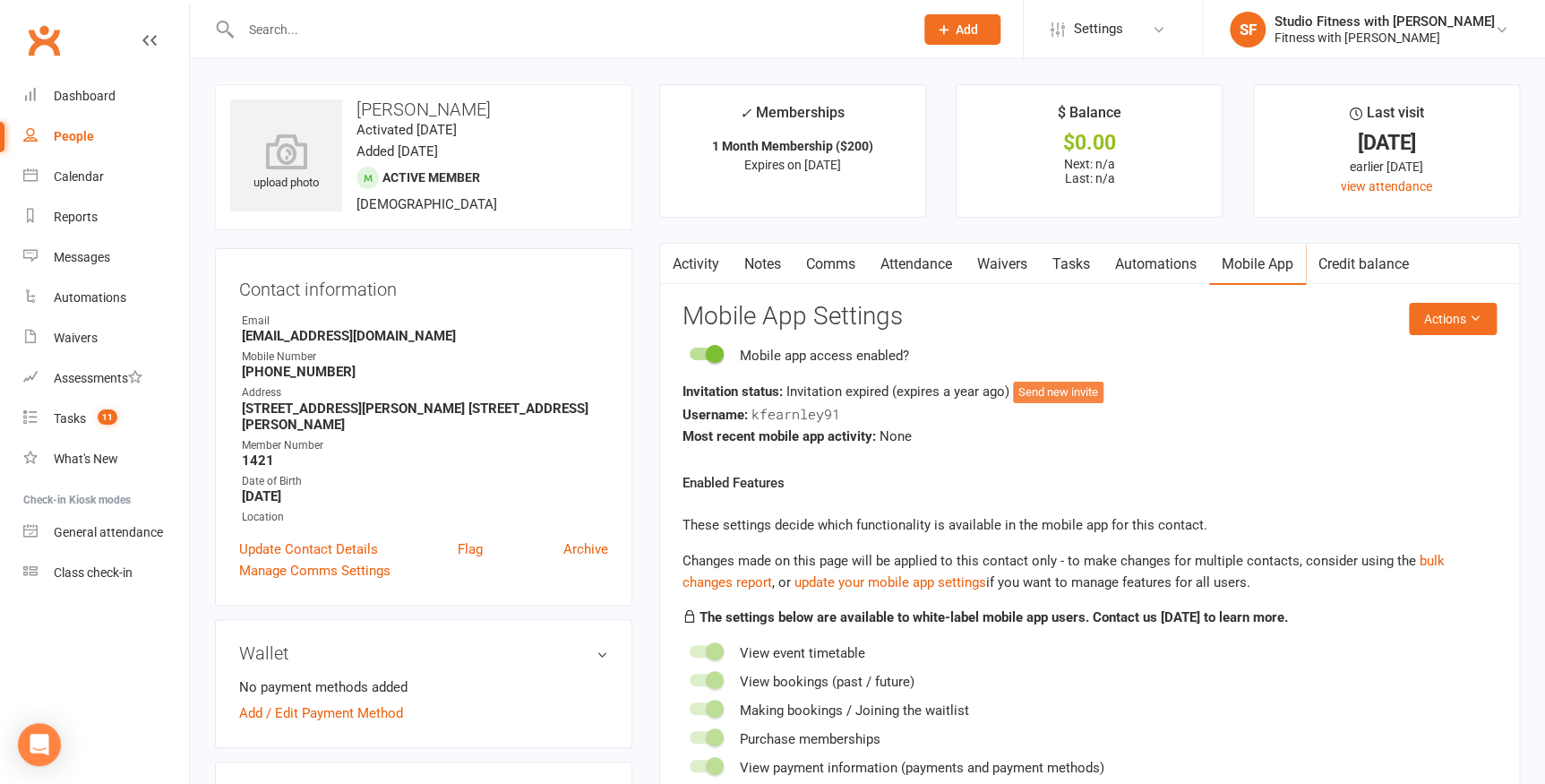
click at [1093, 385] on button "Send new invite" at bounding box center [1059, 392] width 90 height 22
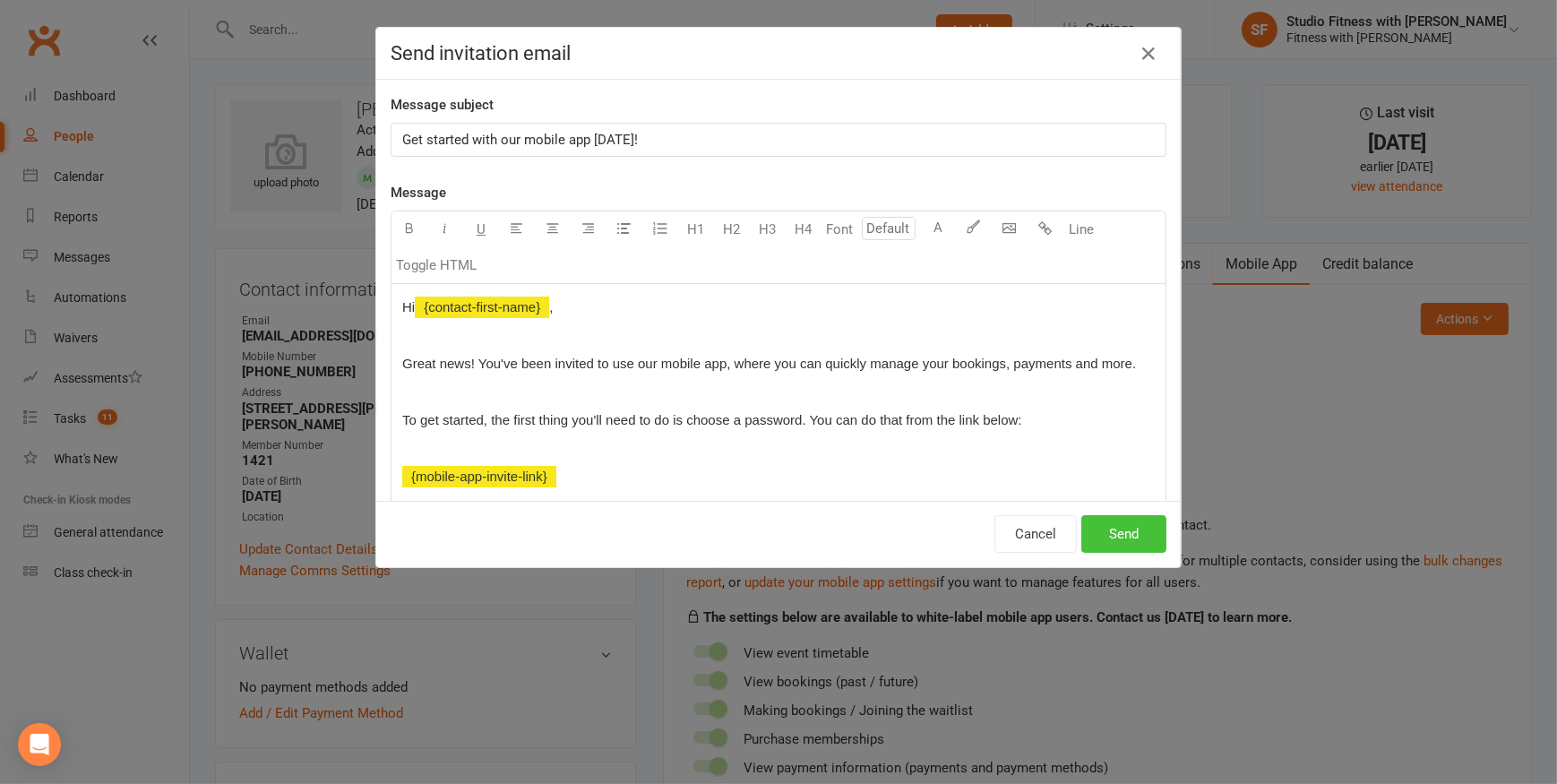
click at [1128, 528] on button "Send" at bounding box center [1124, 533] width 85 height 37
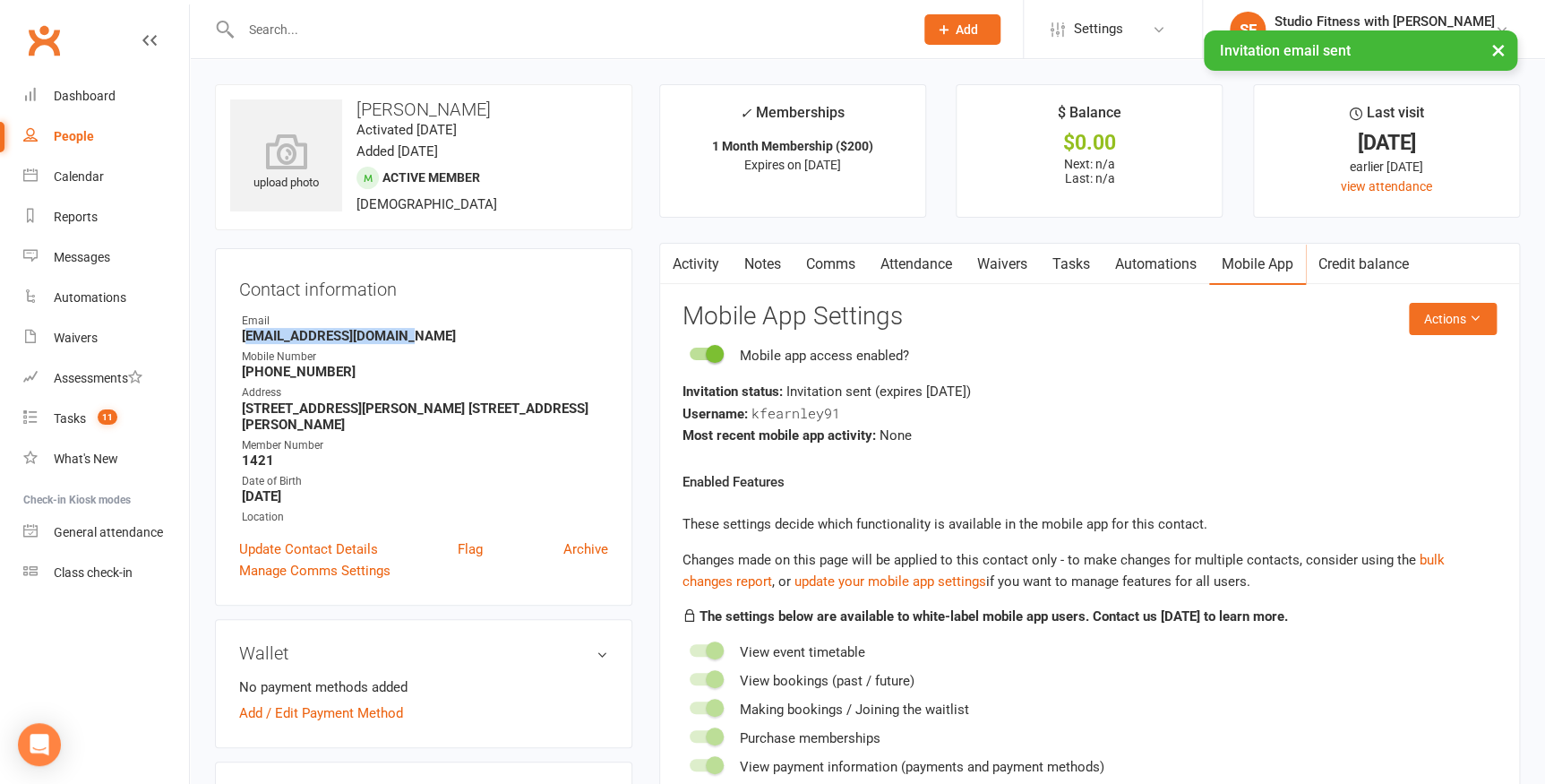
drag, startPoint x: 247, startPoint y: 336, endPoint x: 397, endPoint y: 338, distance: 150.0
click at [397, 338] on strong "krystafearnley@gmail.com" at bounding box center [425, 335] width 367 height 16
click at [1436, 319] on button "Actions" at bounding box center [1453, 318] width 88 height 32
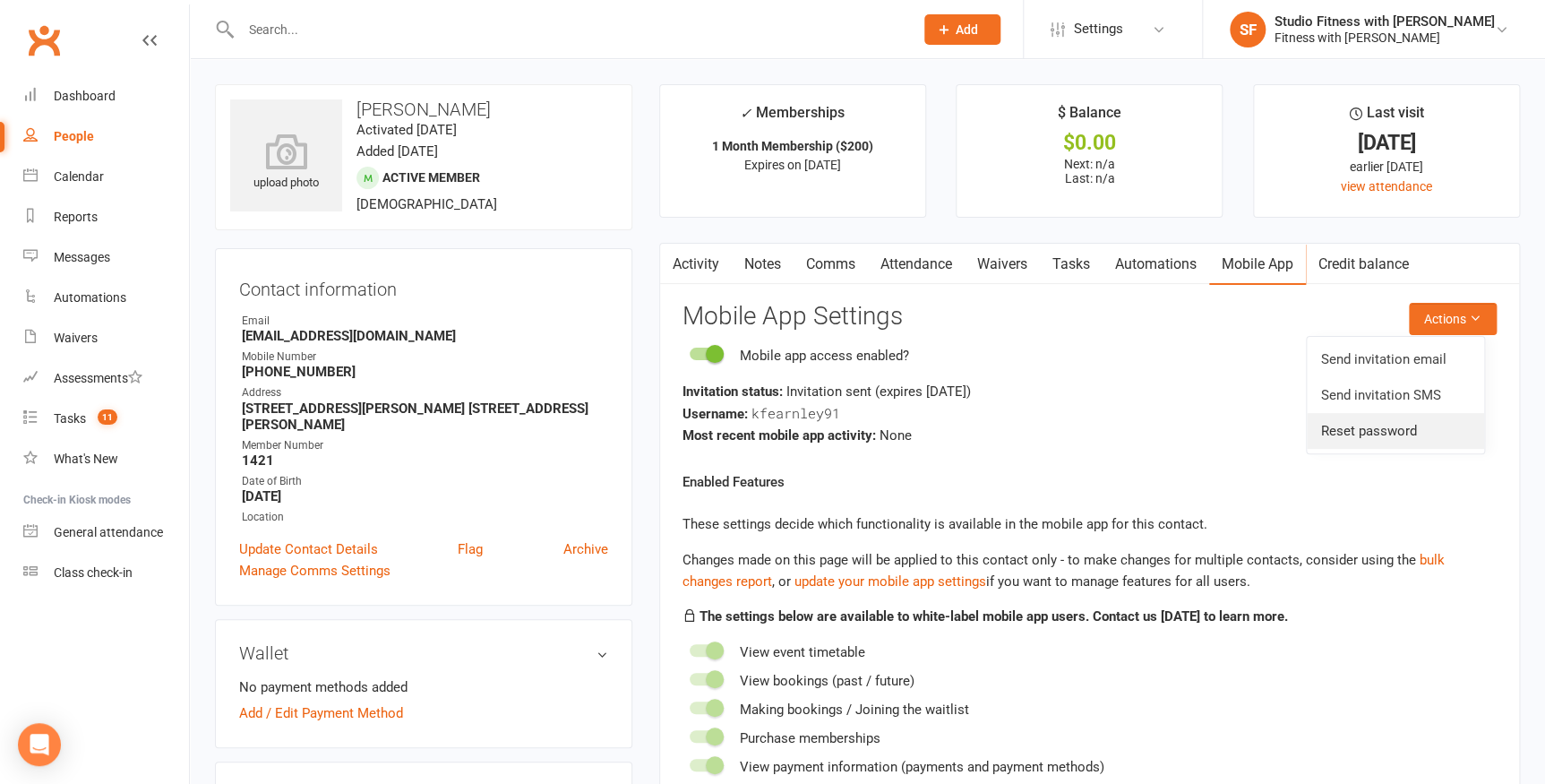
click at [1408, 429] on link "Reset password" at bounding box center [1395, 430] width 177 height 36
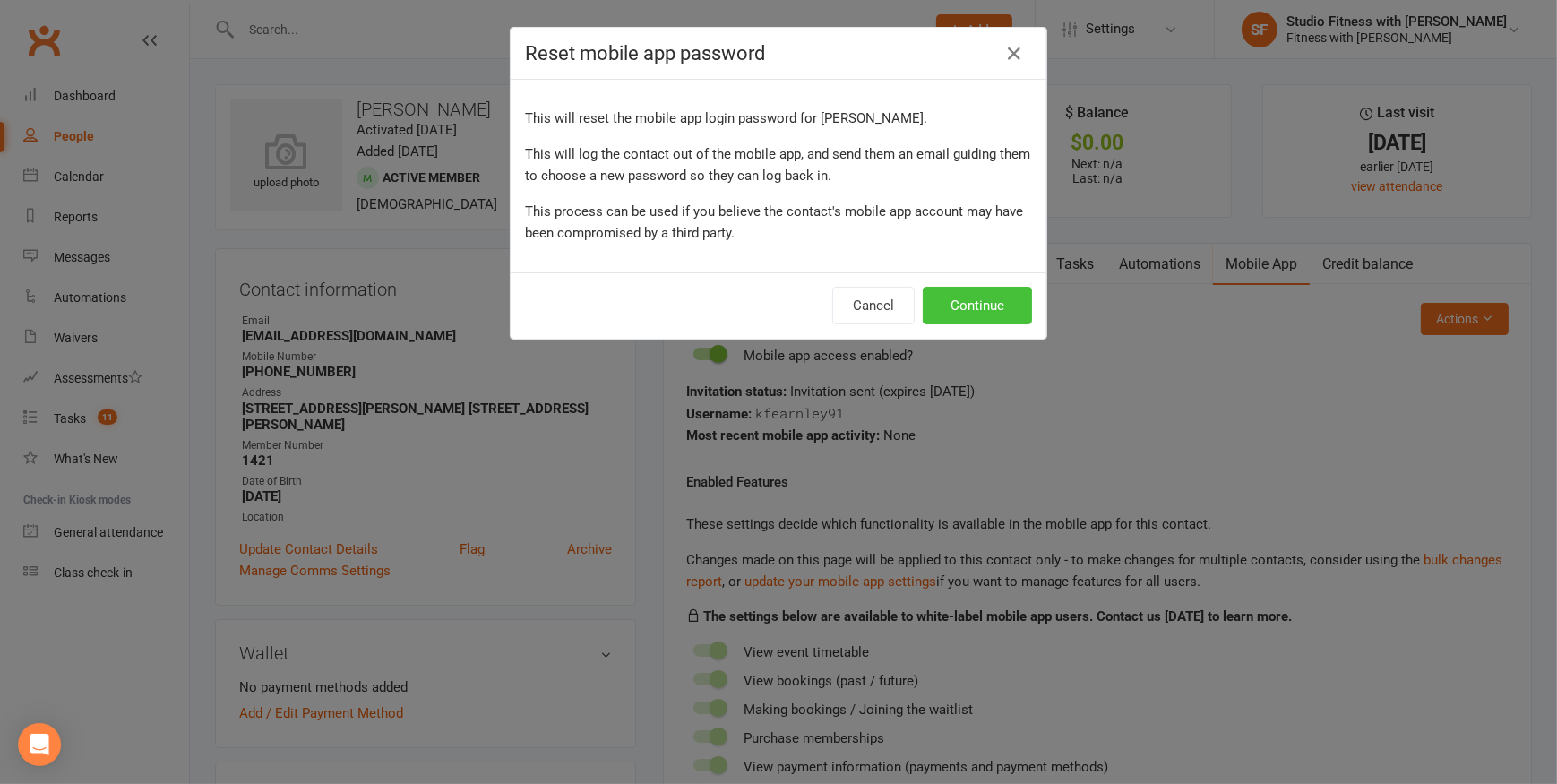
click at [934, 317] on button "Continue" at bounding box center [977, 305] width 109 height 37
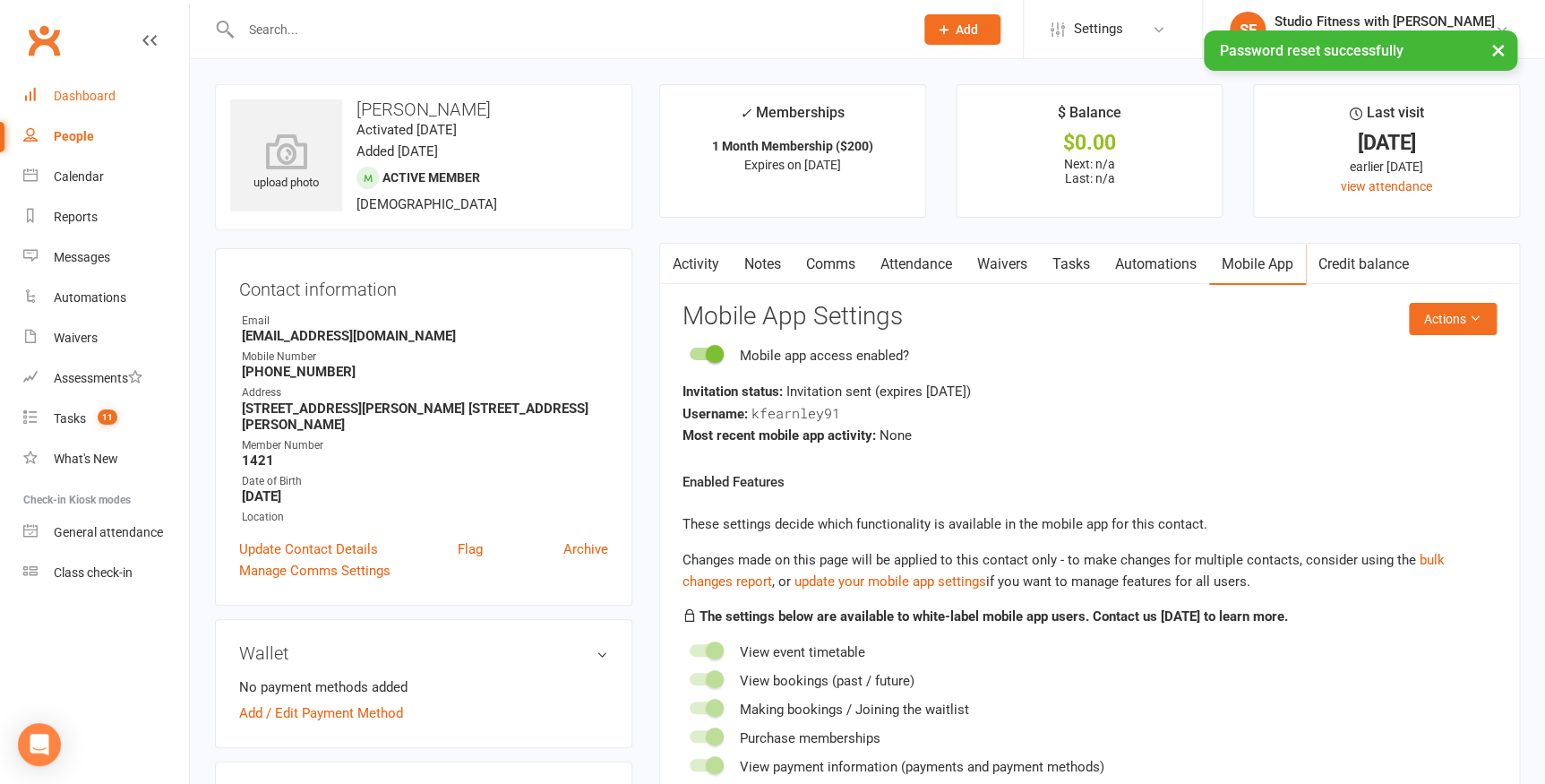
drag, startPoint x: 77, startPoint y: 102, endPoint x: 874, endPoint y: 334, distance: 830.1
click at [76, 102] on div "Dashboard" at bounding box center [84, 95] width 62 height 15
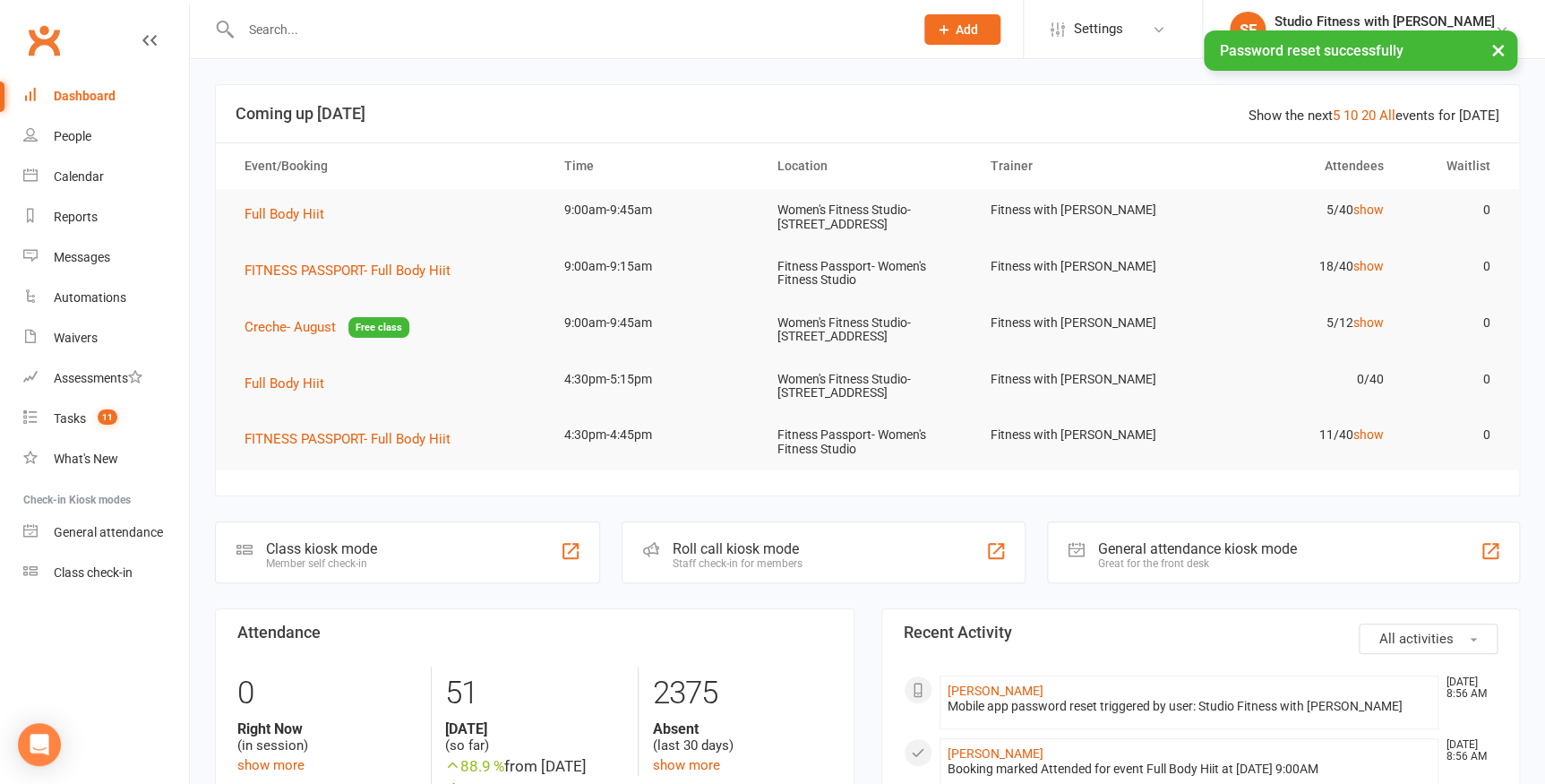
click at [318, 574] on div "Class kiosk mode Member self check-in" at bounding box center [407, 552] width 385 height 62
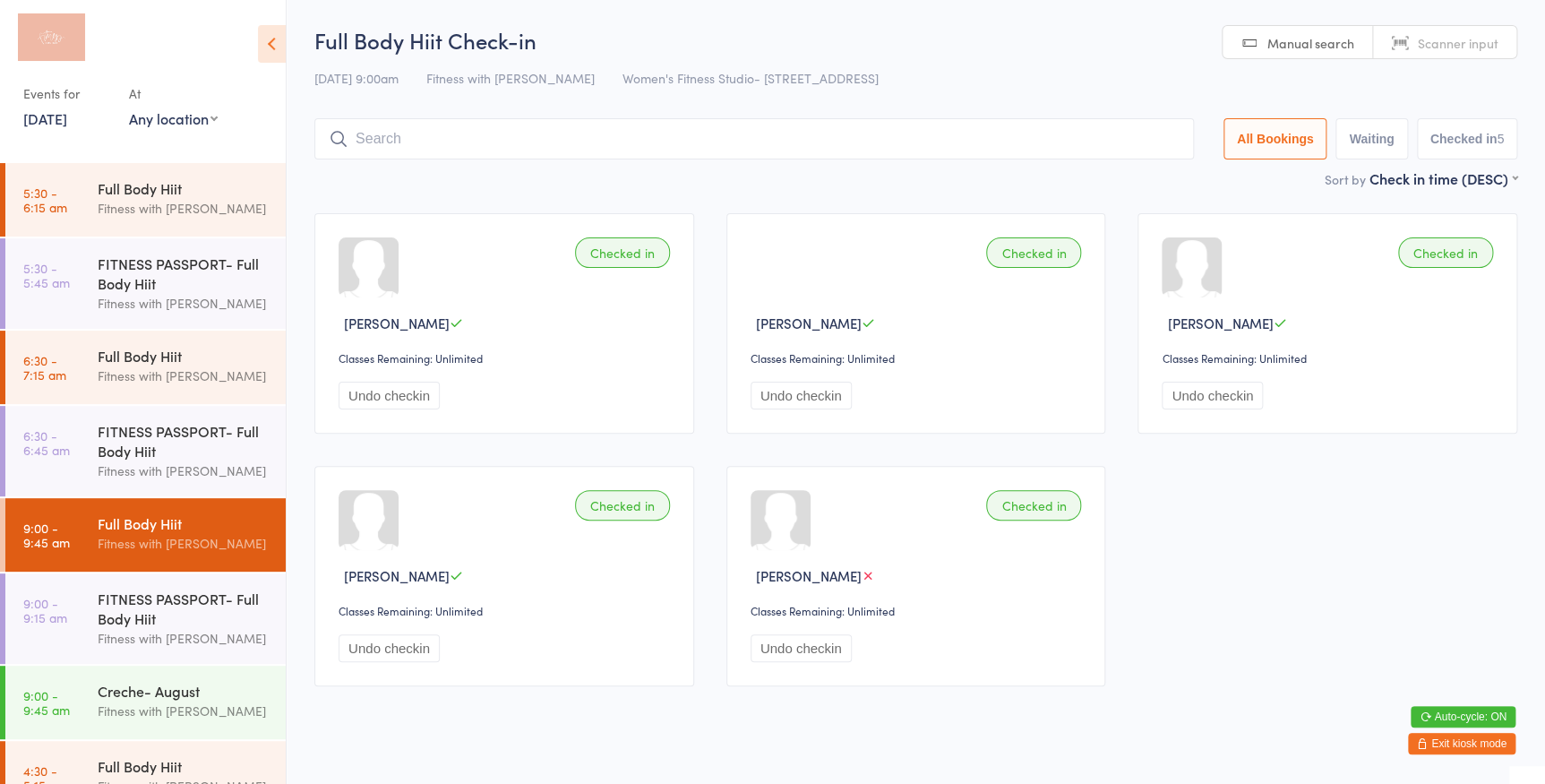
click at [120, 117] on div "Events for [DATE] [DATE] [DATE] Sun Mon Tue Wed Thu Fri Sat 31 27 28 29 30 31 0…" at bounding box center [121, 105] width 194 height 53
click at [197, 127] on div "At Any location Any location Women's Fitness Studio- [STREET_ADDRESS] Fitness P…" at bounding box center [174, 105] width 88 height 53
click at [193, 122] on select "Any location Women's Fitness Studio- [STREET_ADDRESS], [GEOGRAPHIC_DATA] Fitnes…" at bounding box center [174, 119] width 88 height 20
select select "0"
click at [129, 109] on select "Any location Women's Fitness Studio- [STREET_ADDRESS], [GEOGRAPHIC_DATA] Fitnes…" at bounding box center [174, 119] width 88 height 20
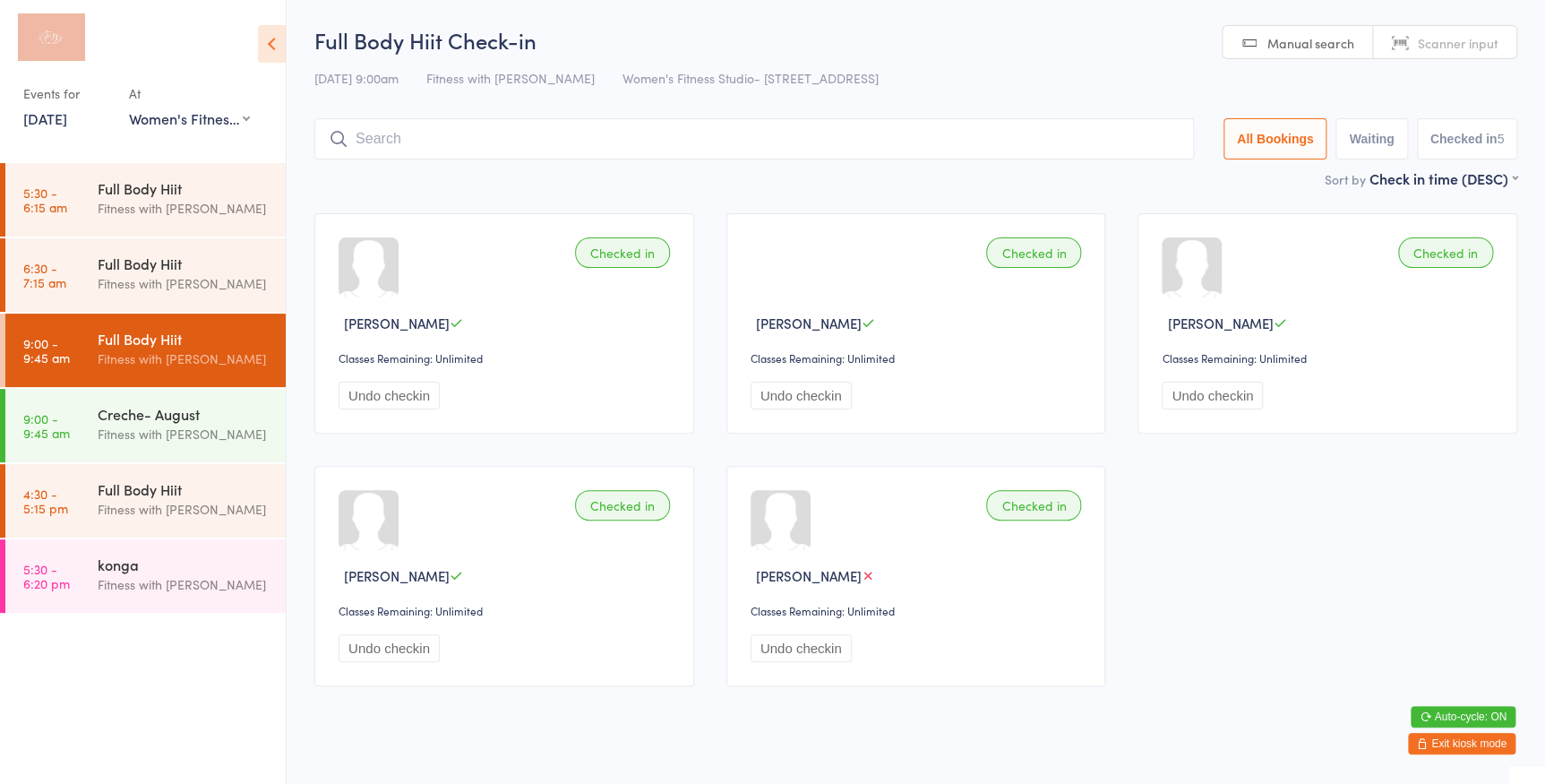
click at [1279, 45] on span "Manual search" at bounding box center [1311, 43] width 87 height 18
type input "2514"
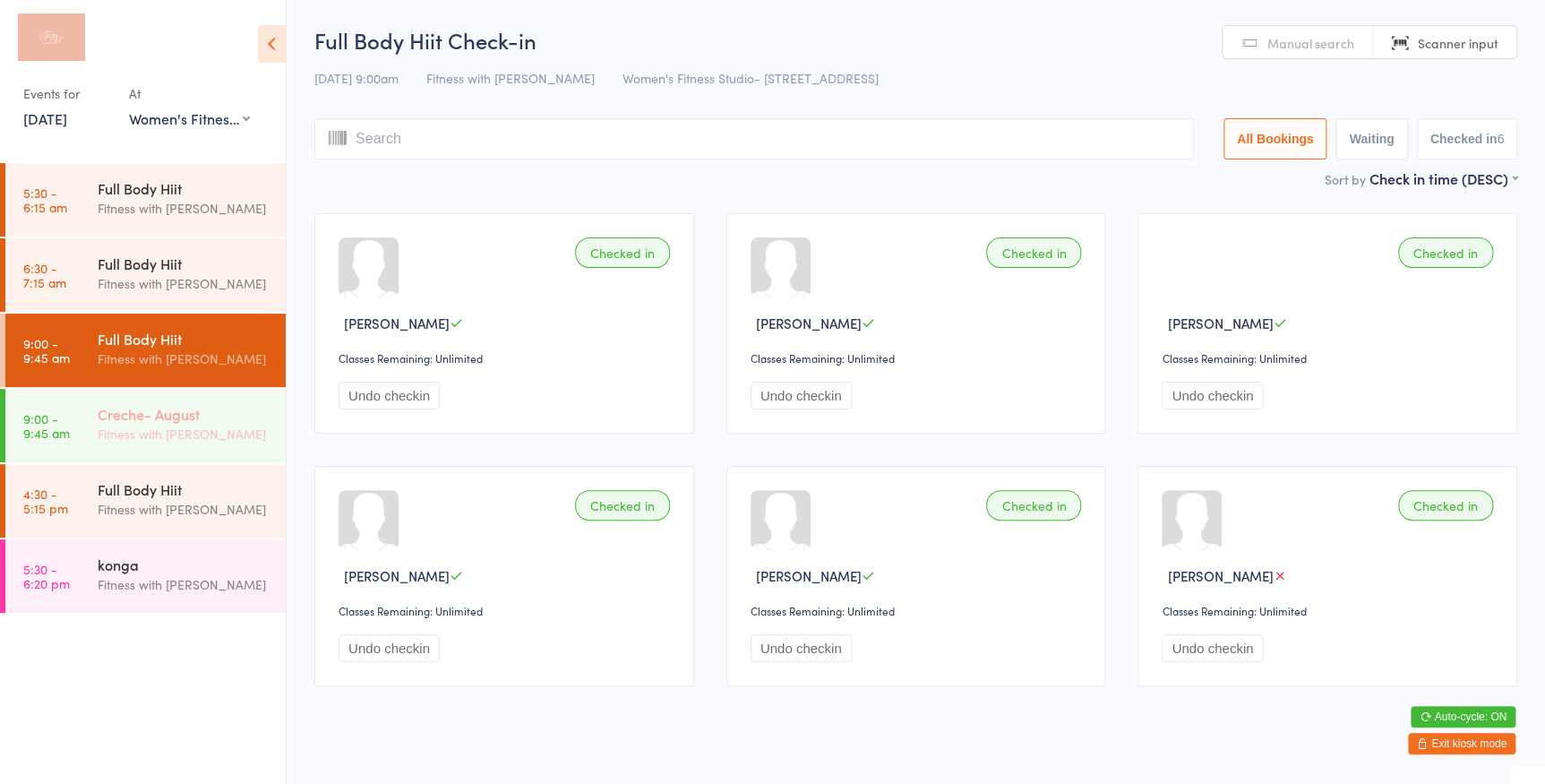
click at [188, 404] on div "Creche- August" at bounding box center [184, 414] width 173 height 20
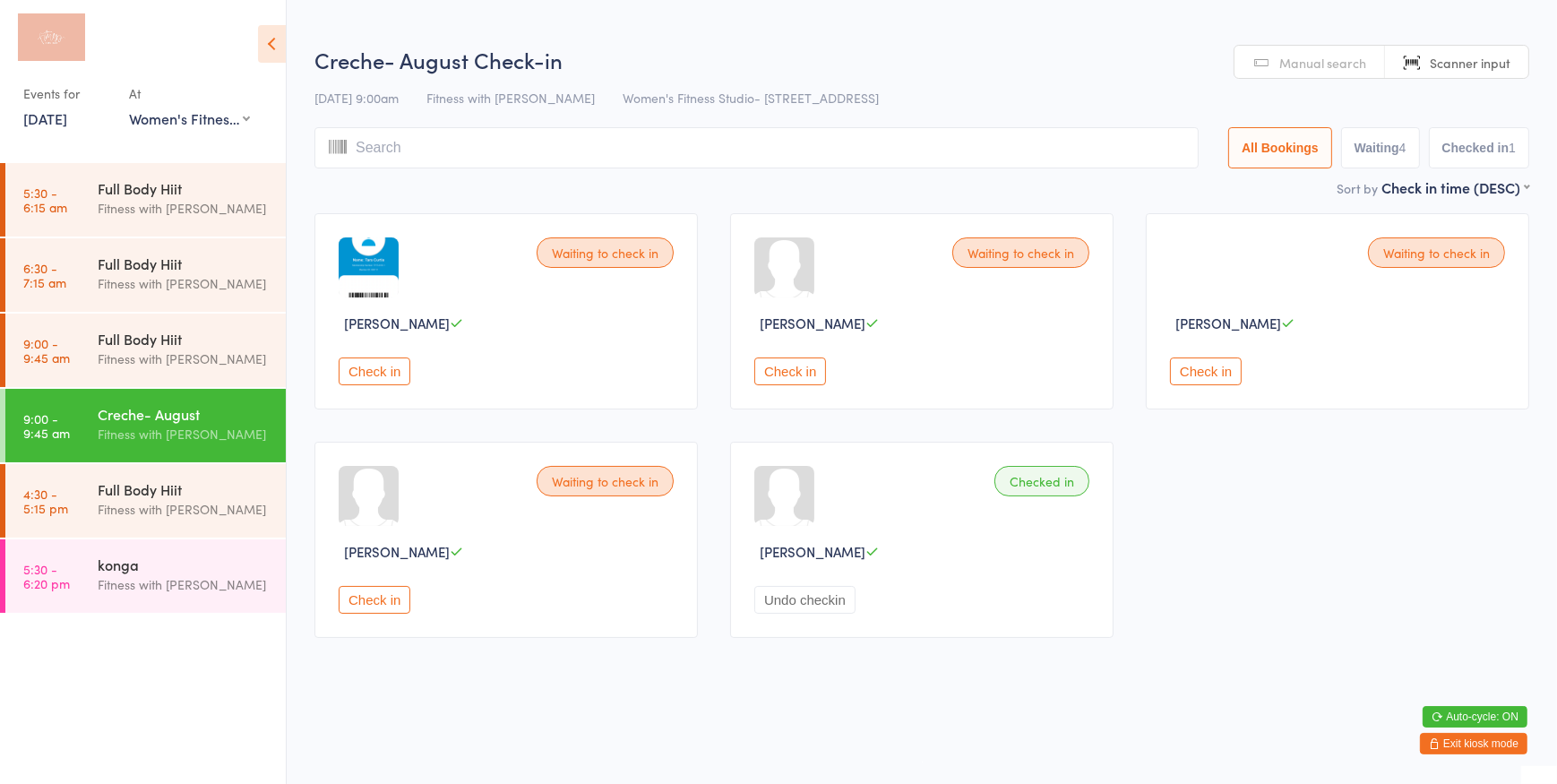
click at [383, 373] on button "Check in" at bounding box center [374, 371] width 72 height 27
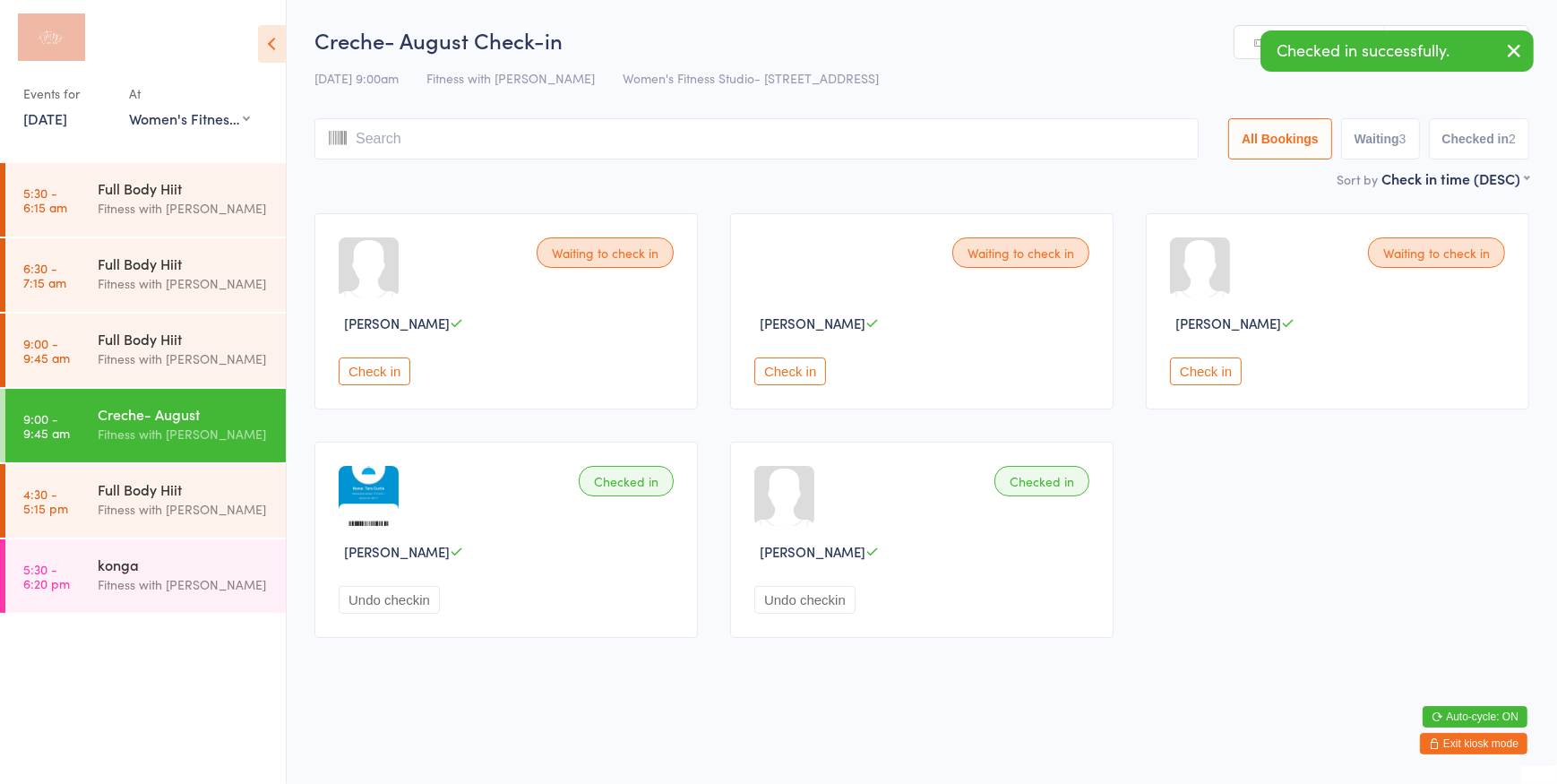
click at [797, 366] on button "Check in" at bounding box center [789, 371] width 72 height 27
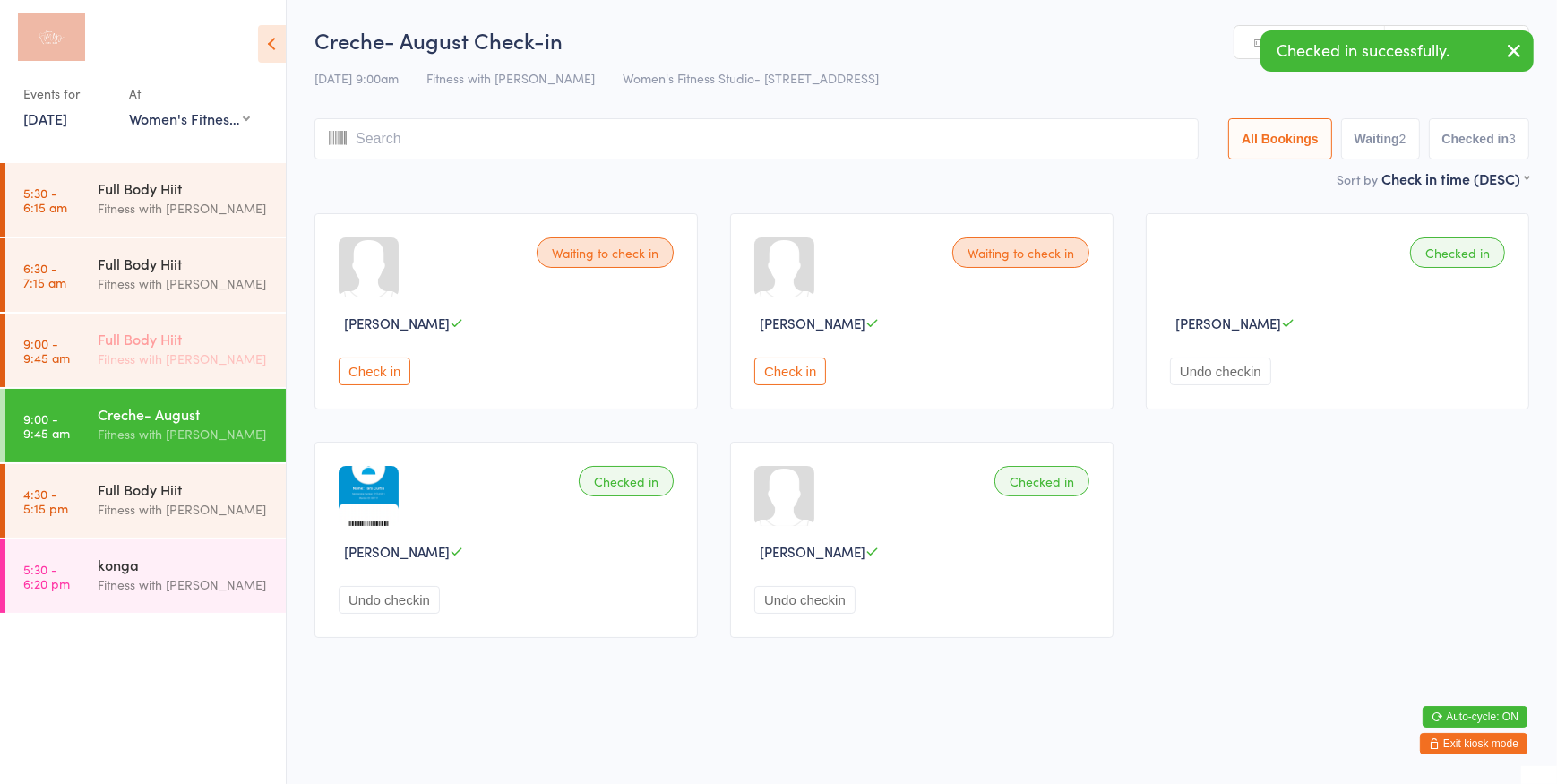
click at [198, 379] on div "Full Body Hiit Fitness with [PERSON_NAME]" at bounding box center [192, 349] width 188 height 71
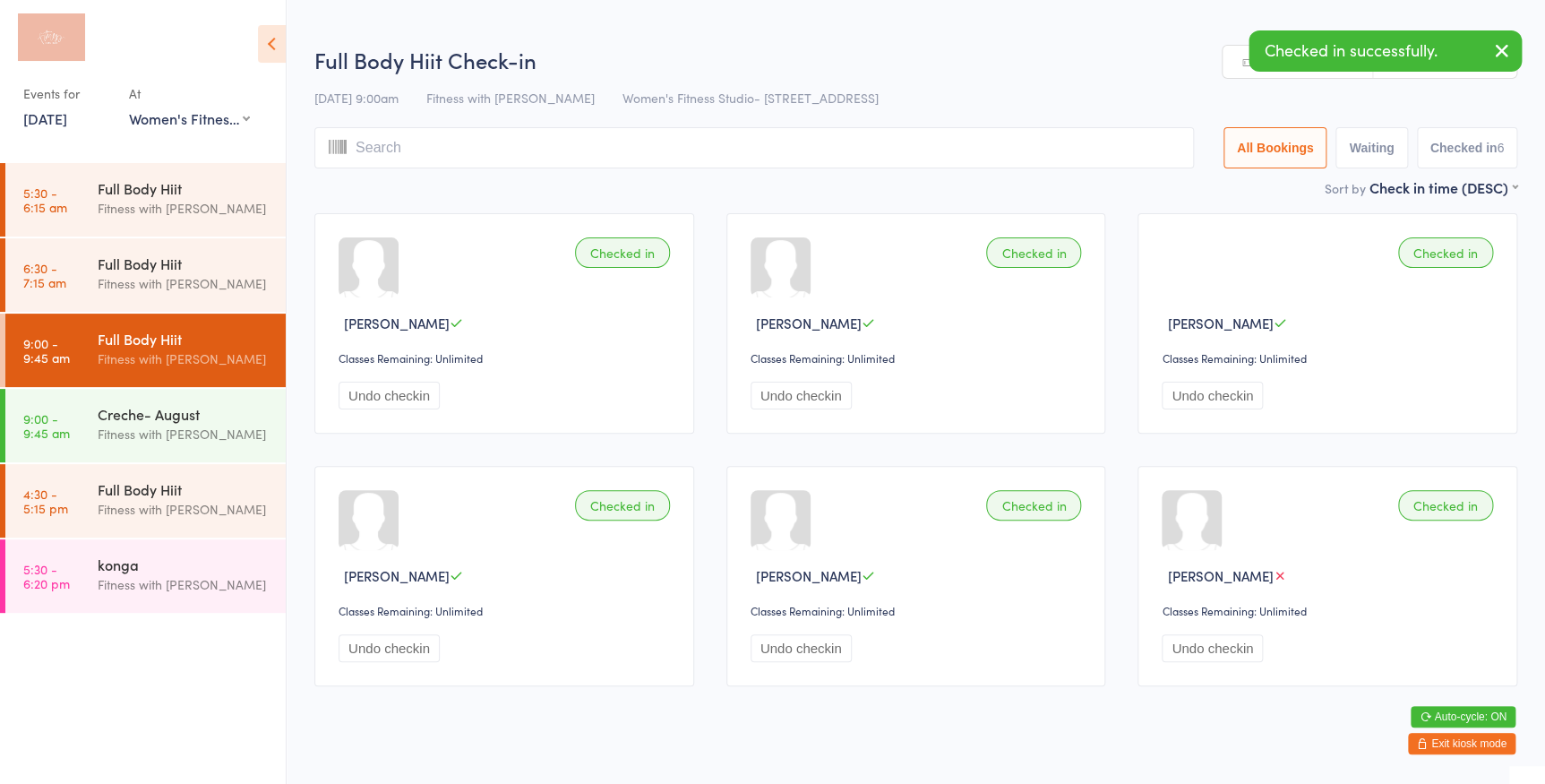
click at [1255, 60] on div "Checked in successfully." at bounding box center [1385, 51] width 274 height 41
click at [1243, 68] on link "Manual search" at bounding box center [1298, 63] width 151 height 34
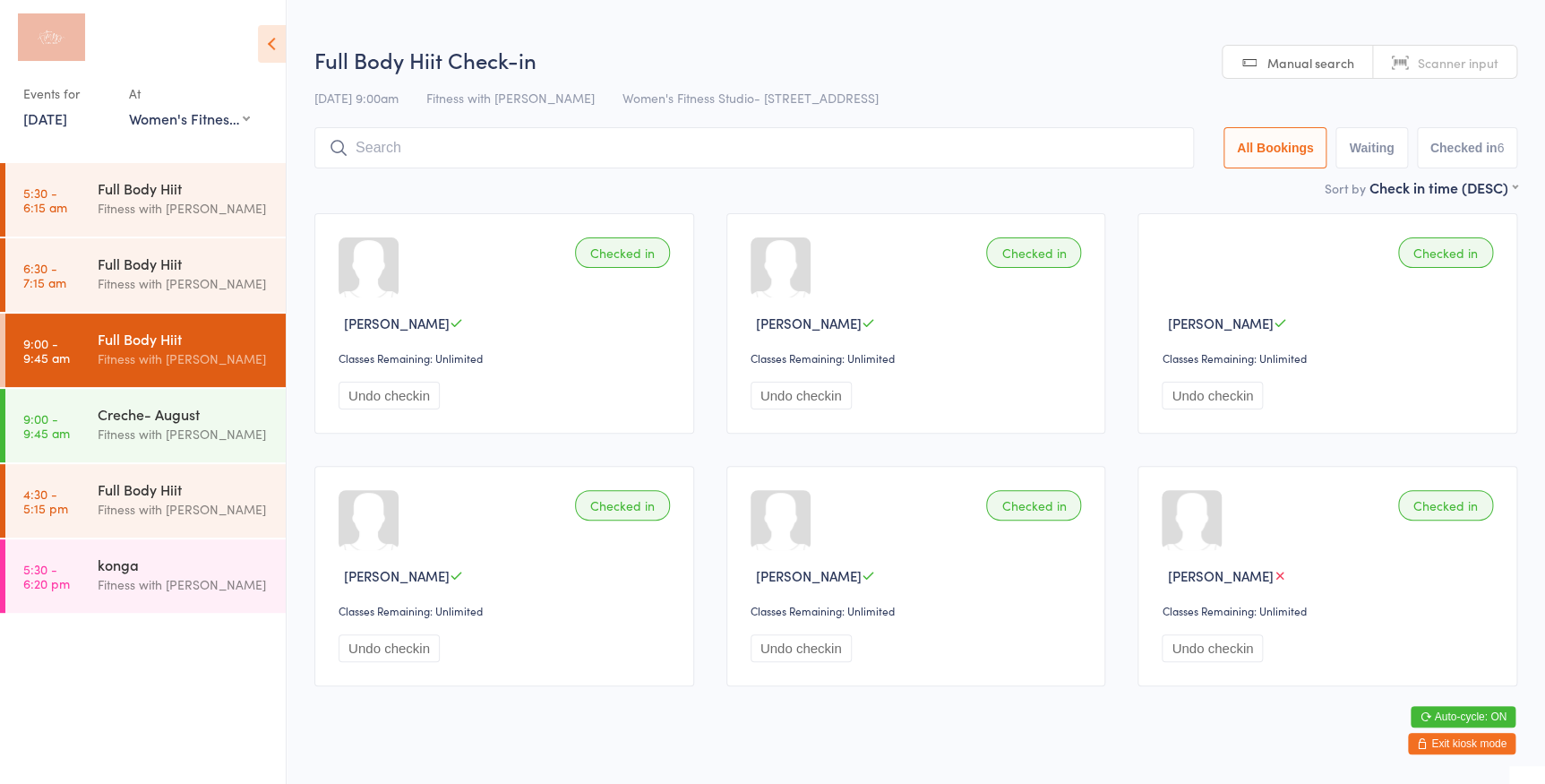
click at [1221, 81] on div "Full Body Hiit Check-in [DATE] 9:00am Fitness with [PERSON_NAME] Women's Fitnes…" at bounding box center [916, 111] width 1203 height 132
click at [1254, 71] on link "Manual search" at bounding box center [1298, 63] width 151 height 34
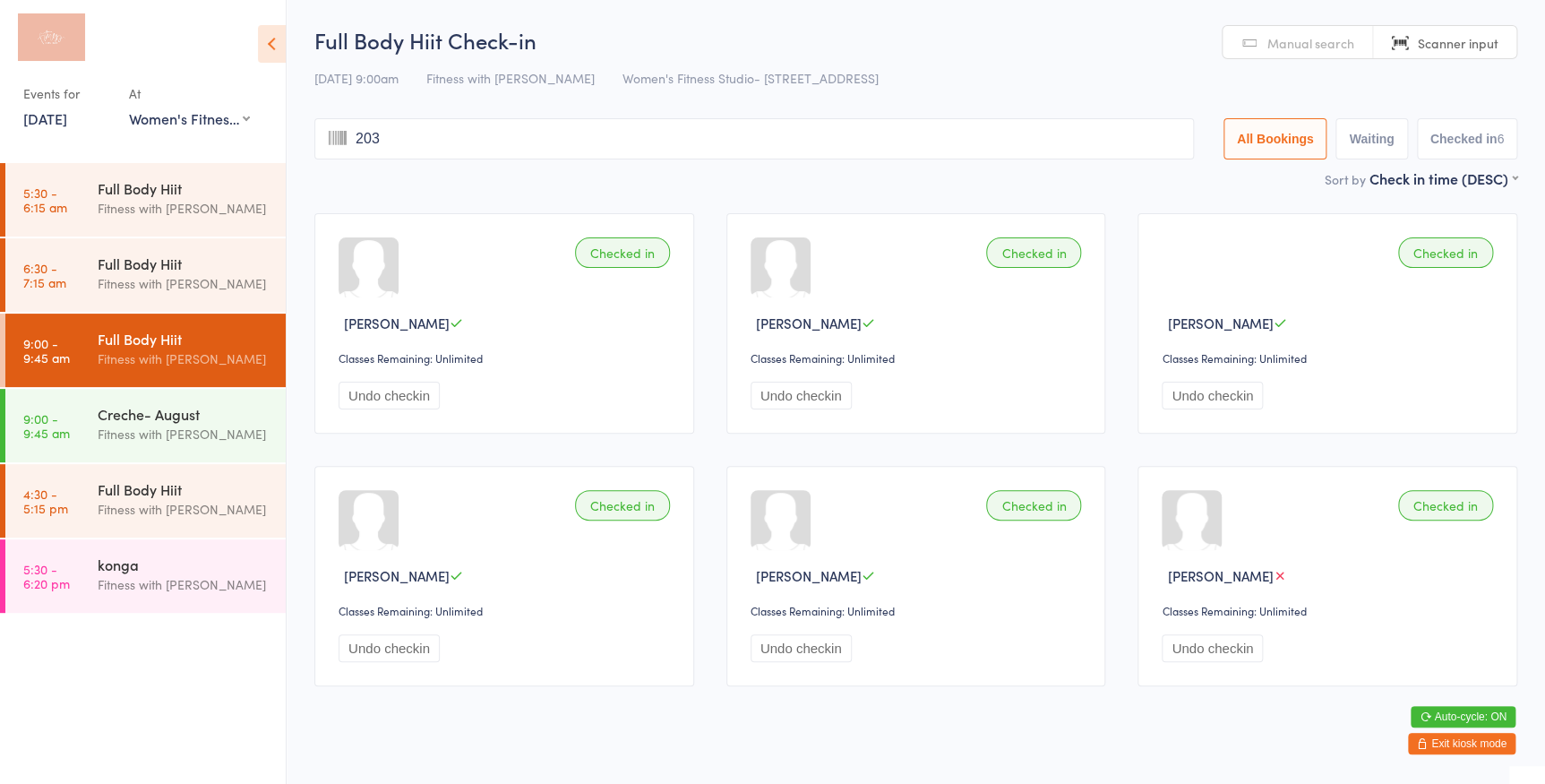
type input "2038"
